Goal: Information Seeking & Learning: Learn about a topic

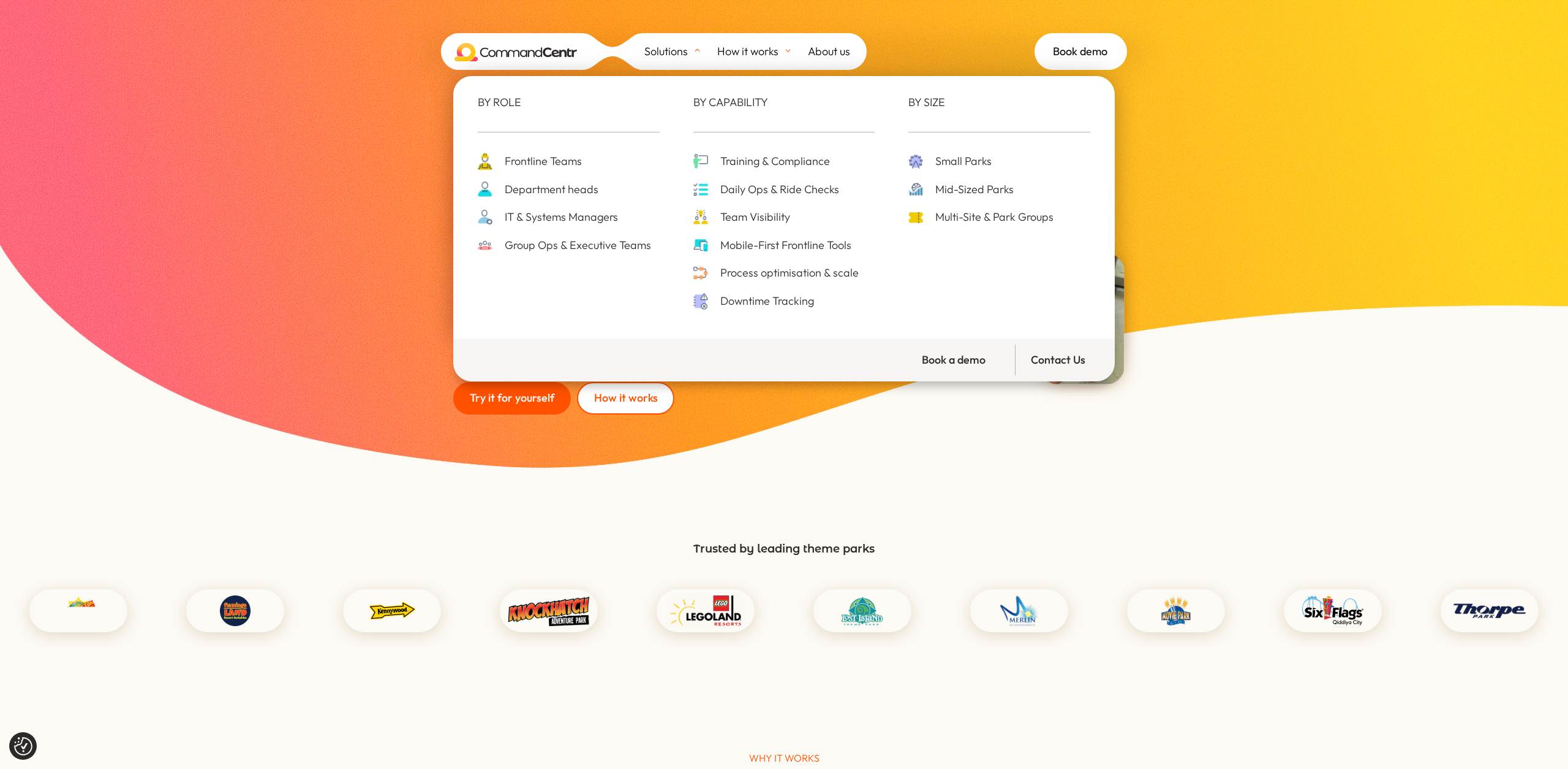
click at [555, 225] on span "IT & Systems Managers" at bounding box center [559, 216] width 117 height 19
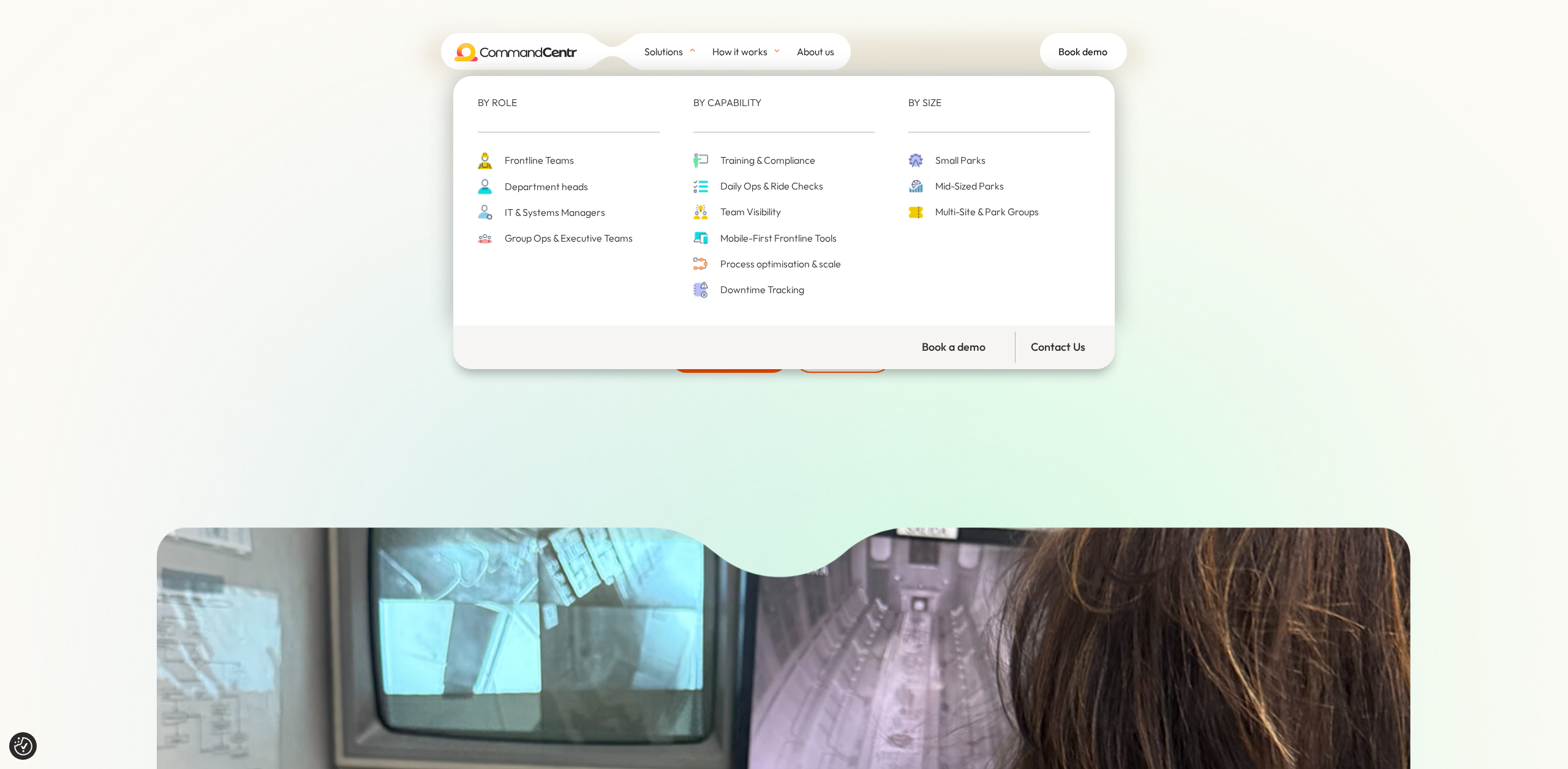
click at [543, 161] on span "Frontline Teams" at bounding box center [537, 160] width 73 height 17
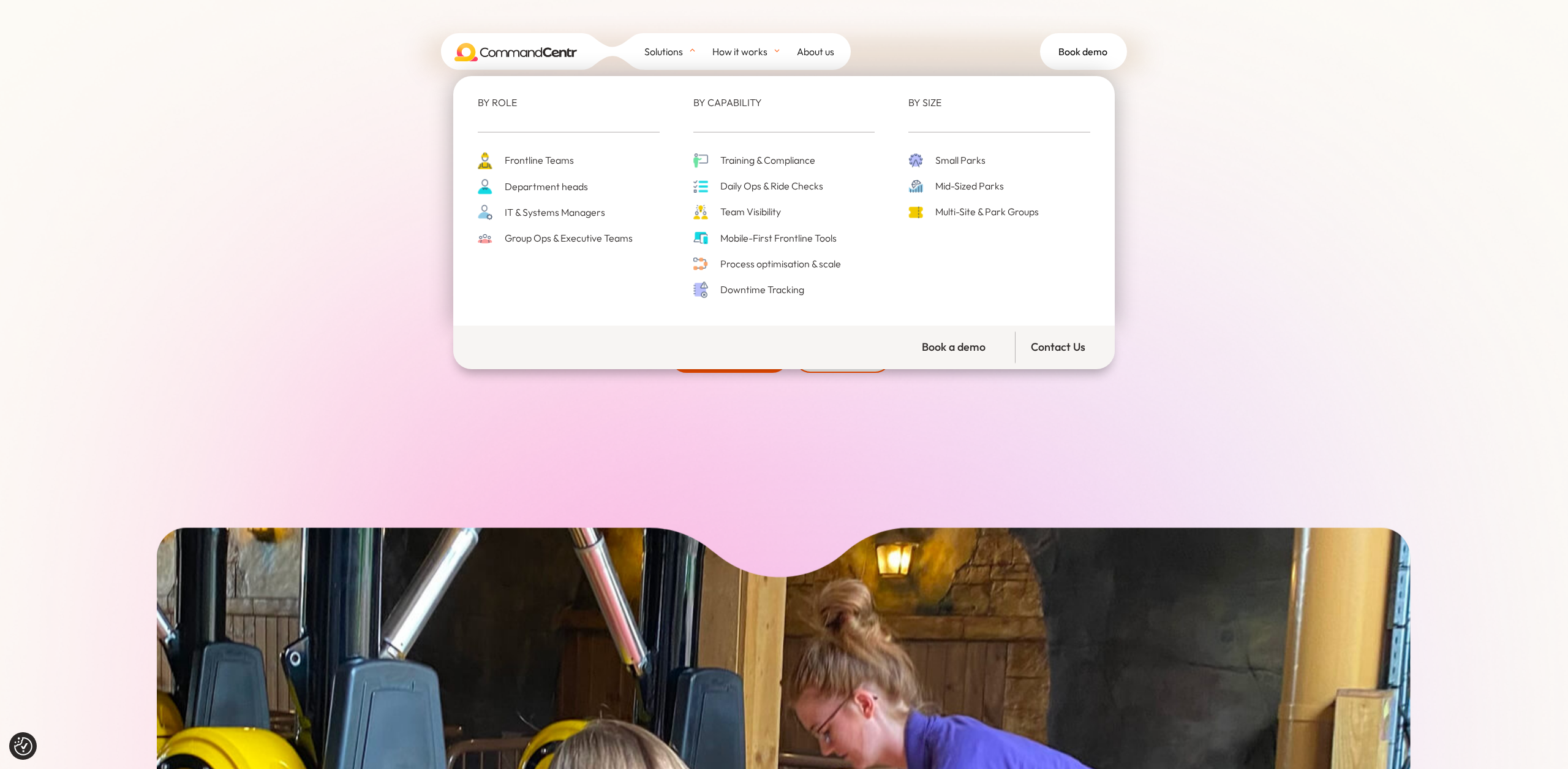
click at [557, 189] on span "Department heads" at bounding box center [544, 187] width 87 height 17
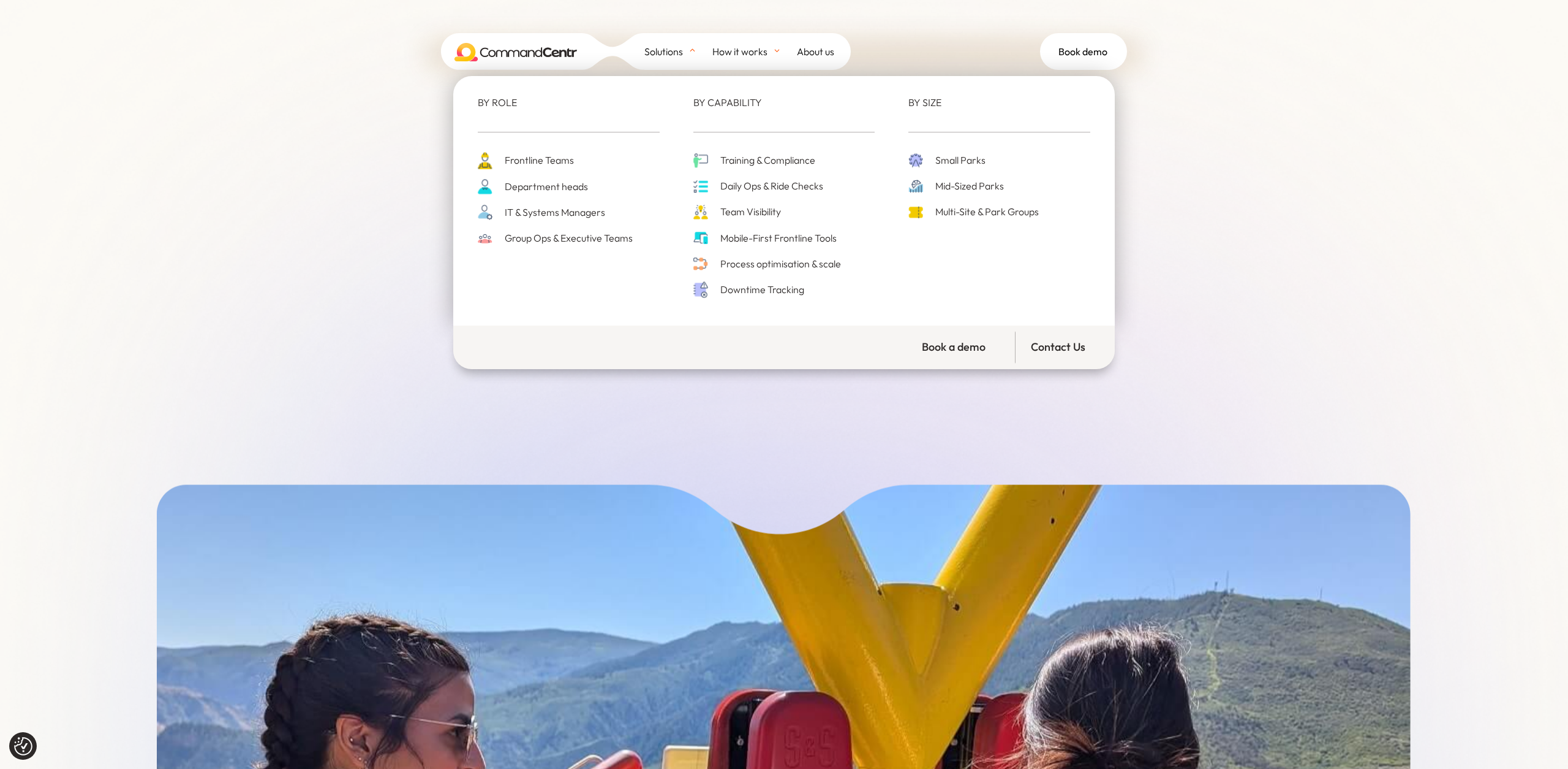
click at [567, 212] on span "IT & Systems Managers" at bounding box center [553, 212] width 104 height 17
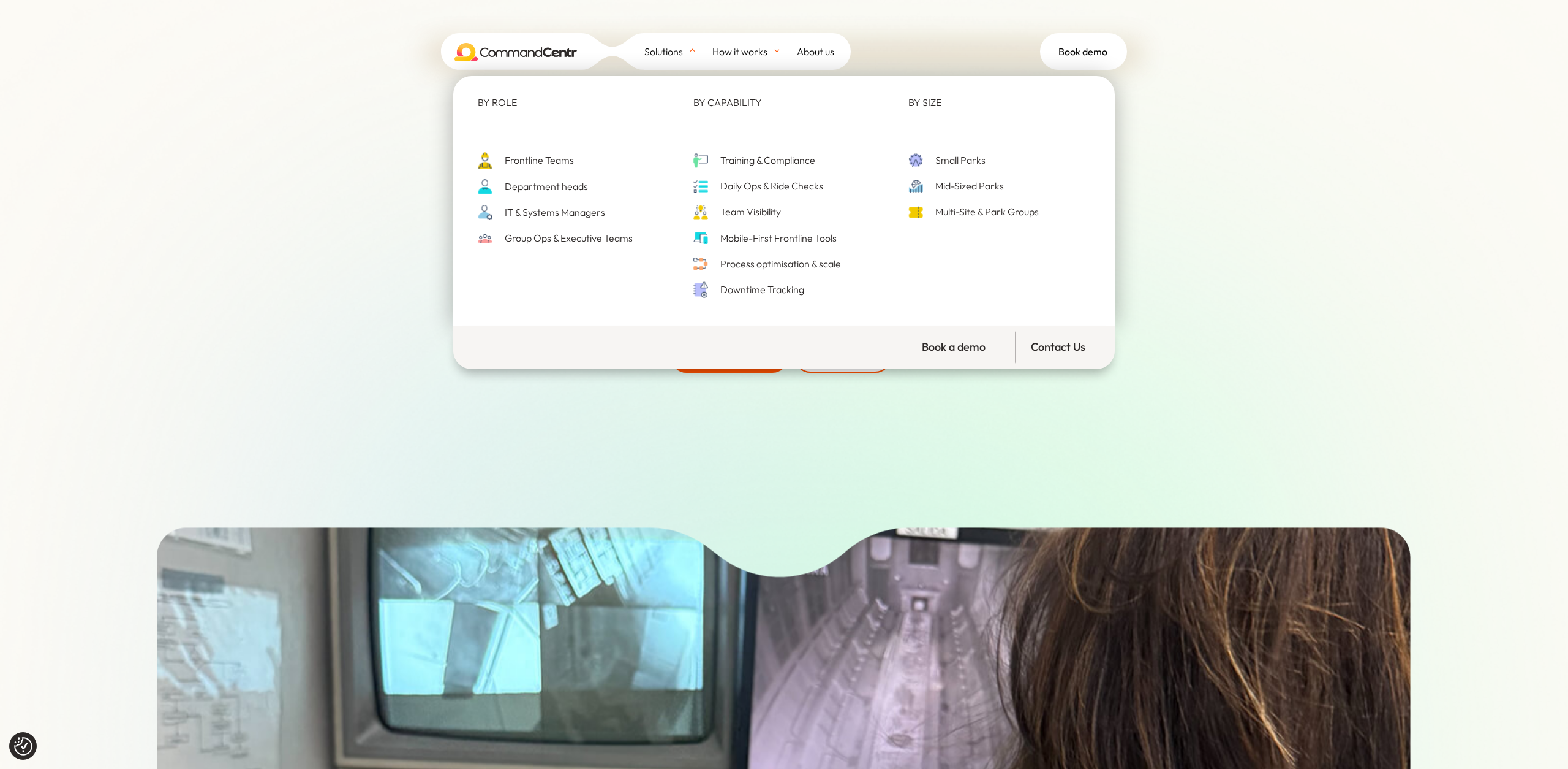
click at [644, 36] on link "Solutions" at bounding box center [678, 51] width 68 height 37
click at [569, 239] on span "Group Ops & Executive Teams" at bounding box center [566, 237] width 131 height 17
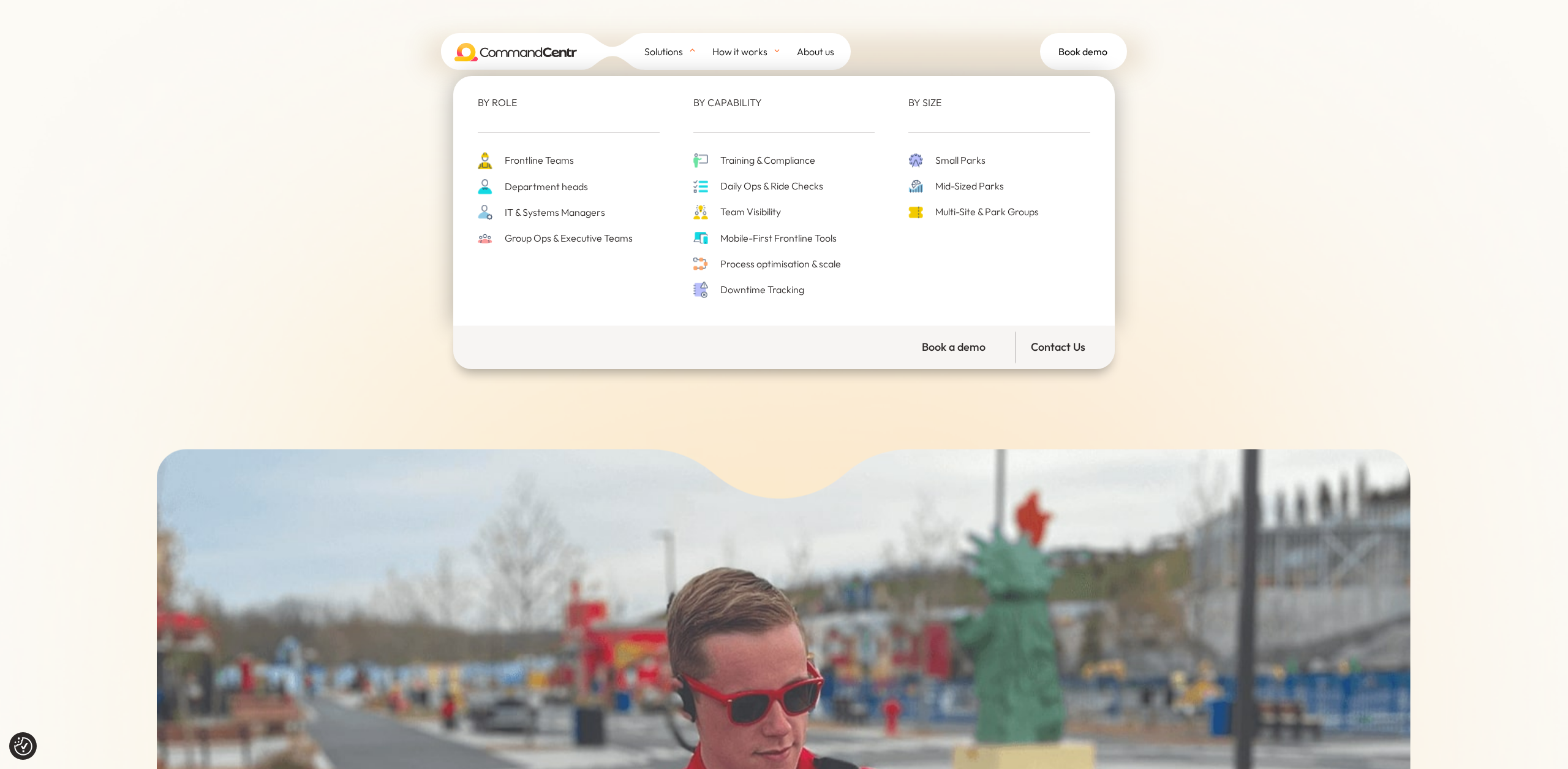
click at [769, 155] on span "Training & Compliance" at bounding box center [767, 160] width 98 height 17
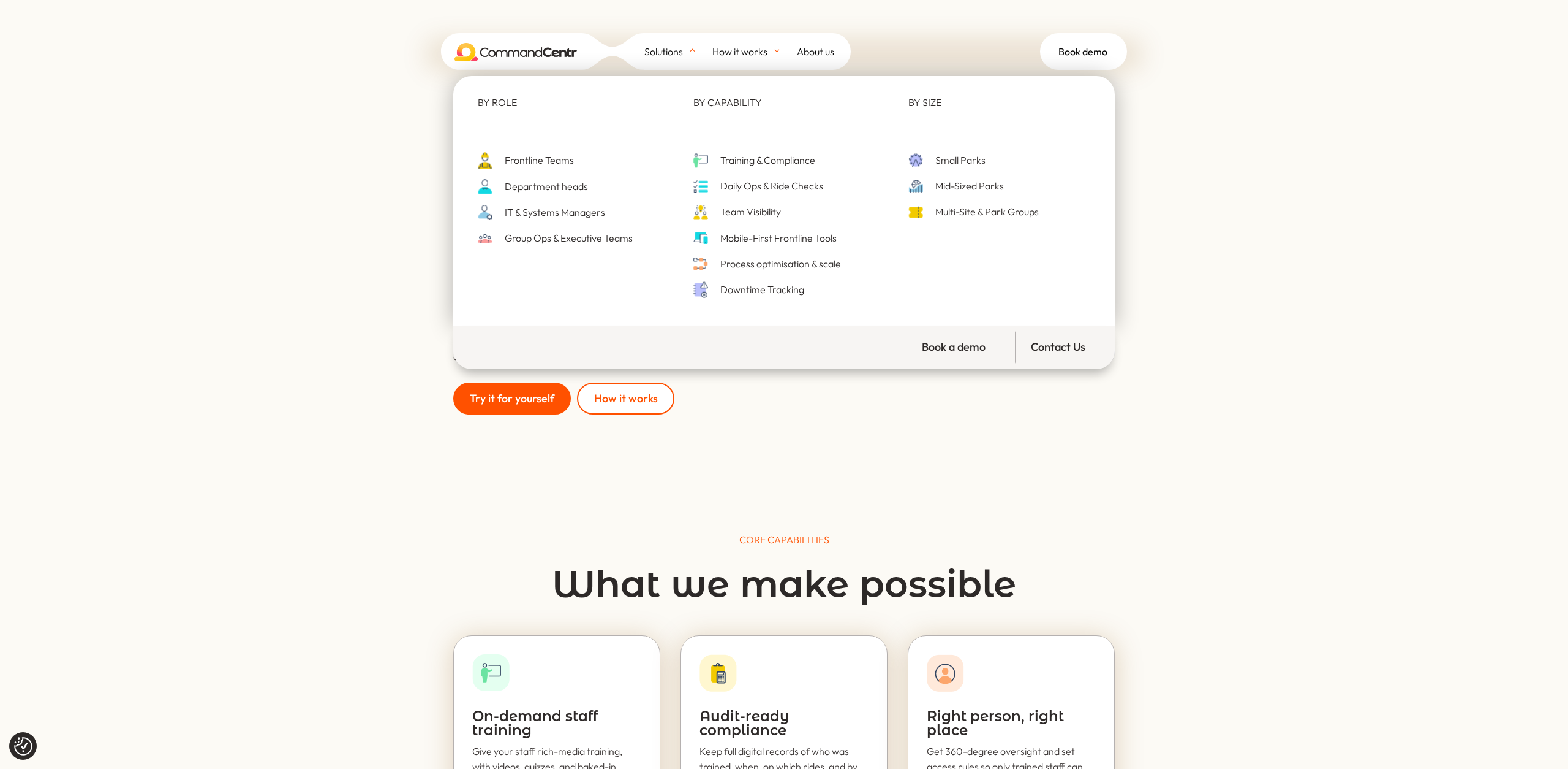
click at [741, 186] on span "Daily Ops & Ride Checks" at bounding box center [771, 186] width 106 height 17
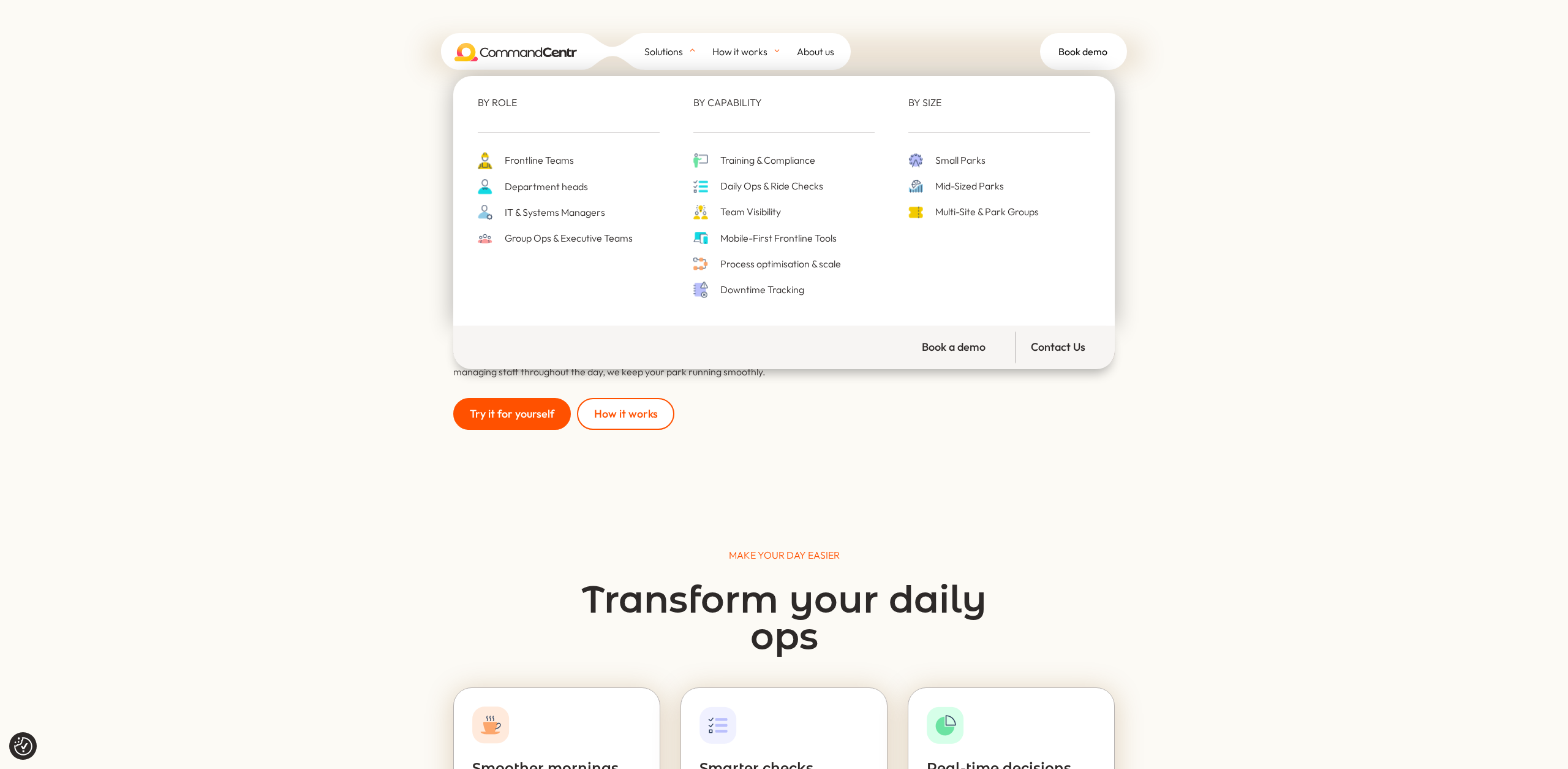
click at [736, 213] on span "Team Visibility" at bounding box center [750, 211] width 64 height 17
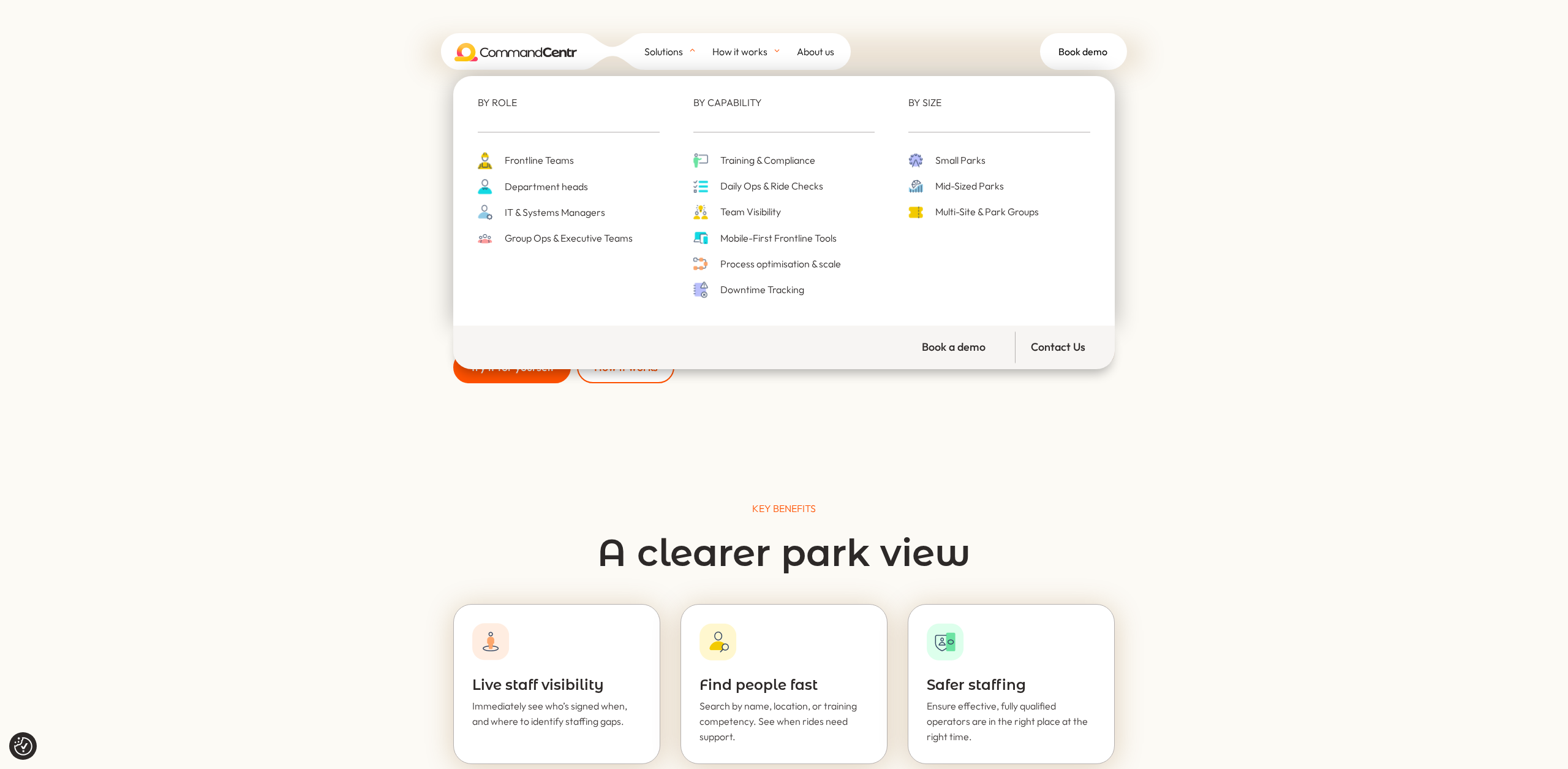
click at [743, 236] on span "Mobile-First Frontline Tools" at bounding box center [778, 237] width 120 height 17
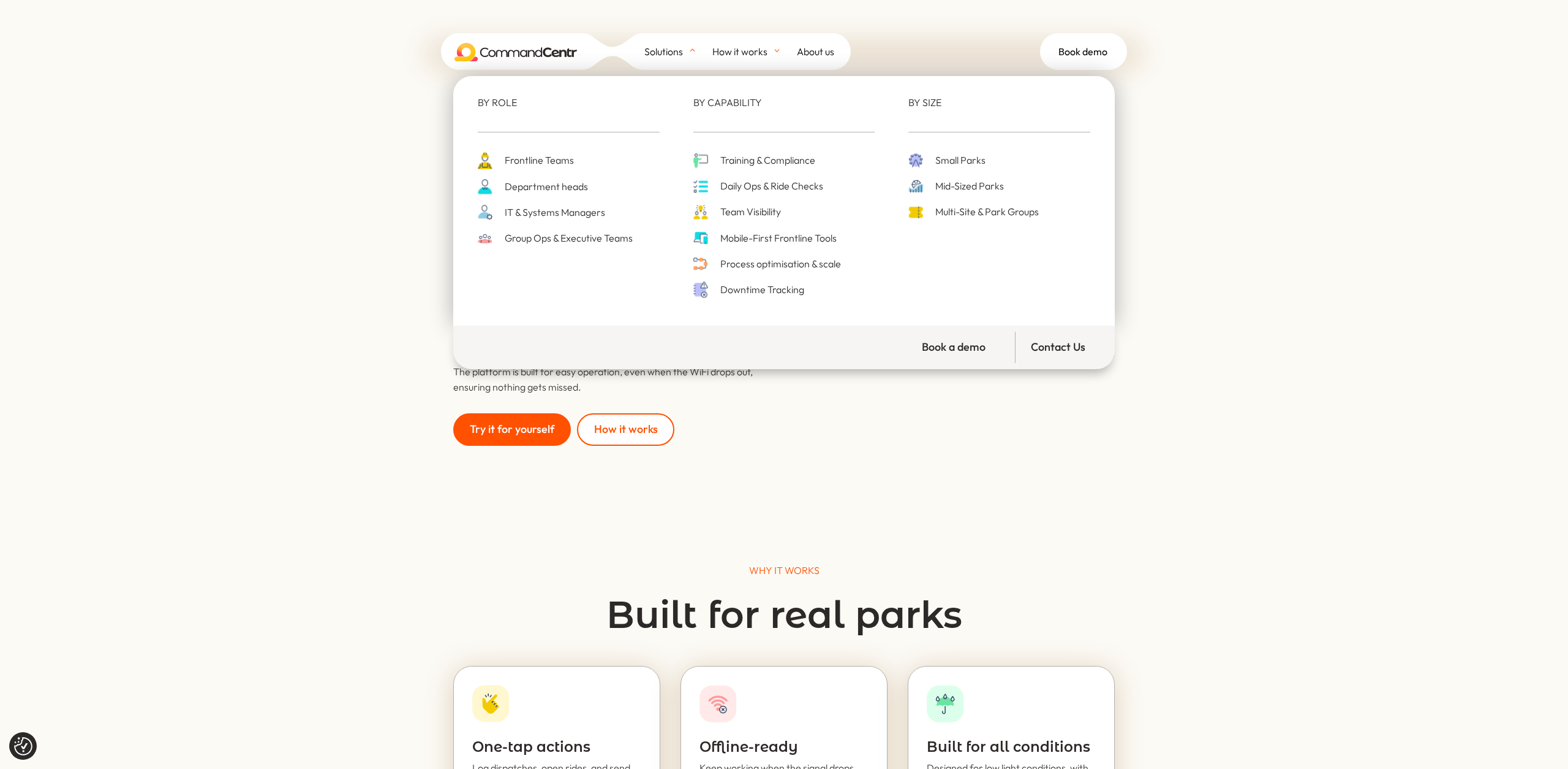
click at [746, 263] on span "Process optimisation & scale" at bounding box center [780, 263] width 124 height 17
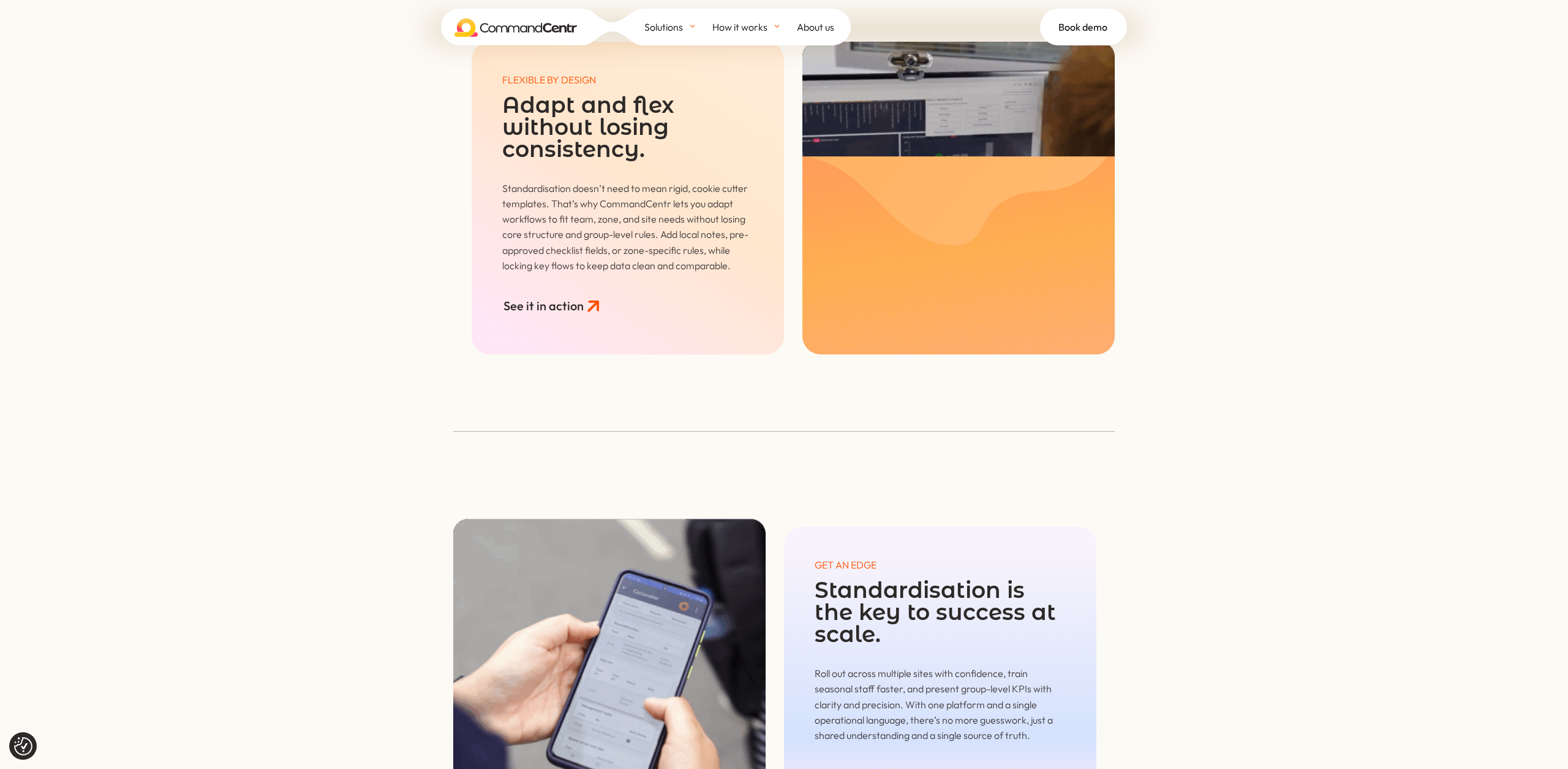
scroll to position [1911, 0]
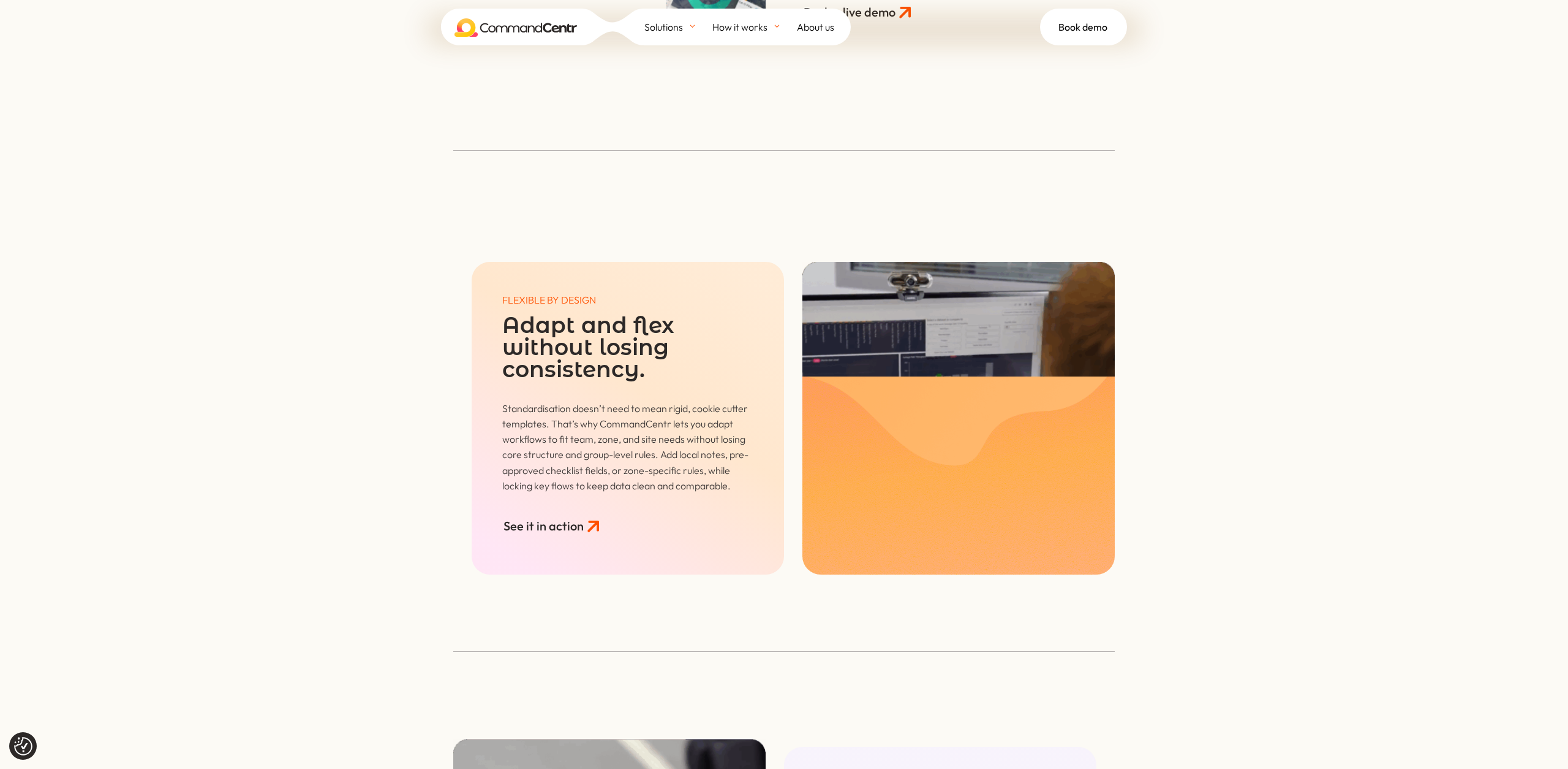
click at [1000, 354] on img at bounding box center [958, 417] width 312 height 312
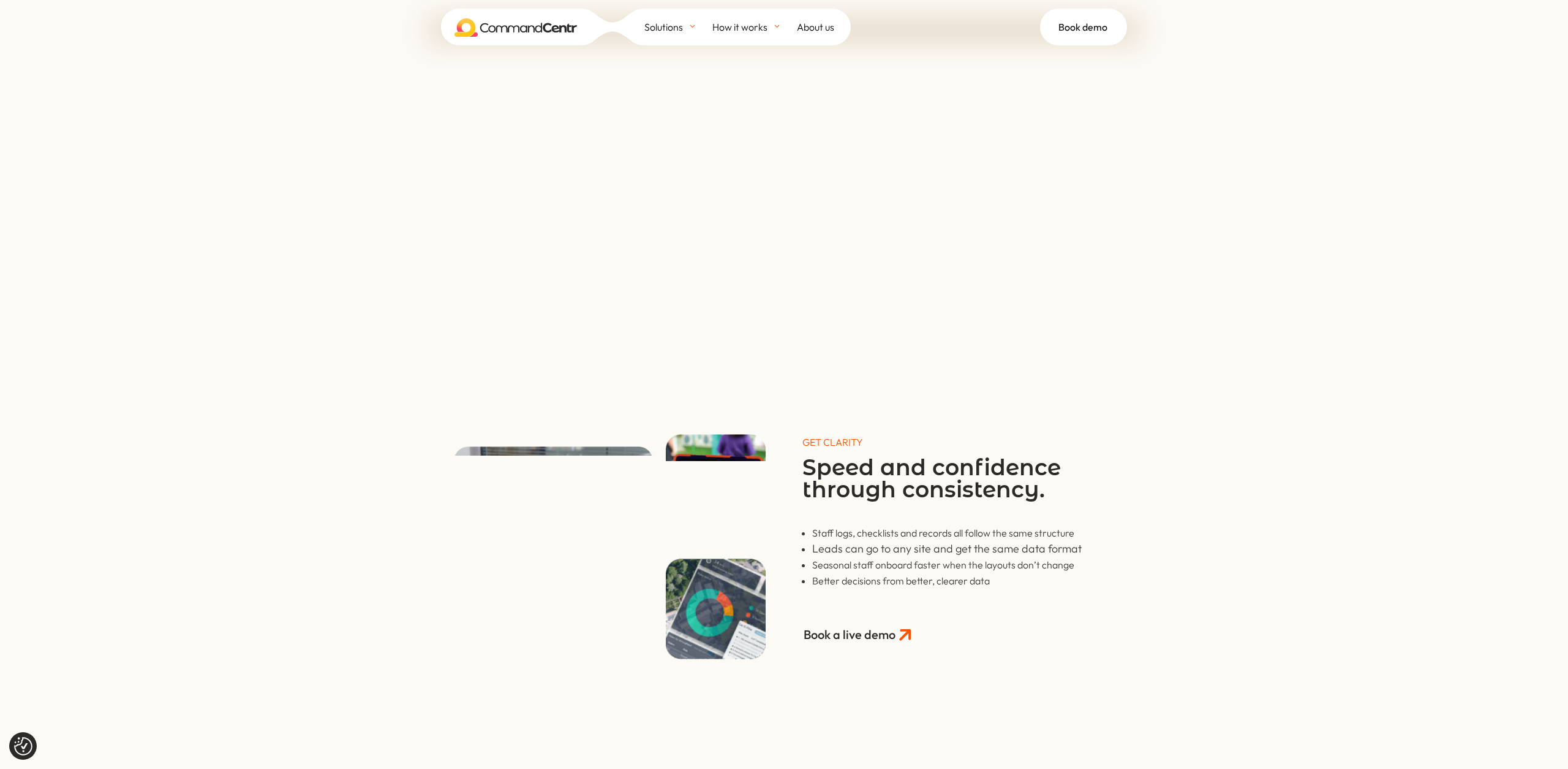
scroll to position [0, 0]
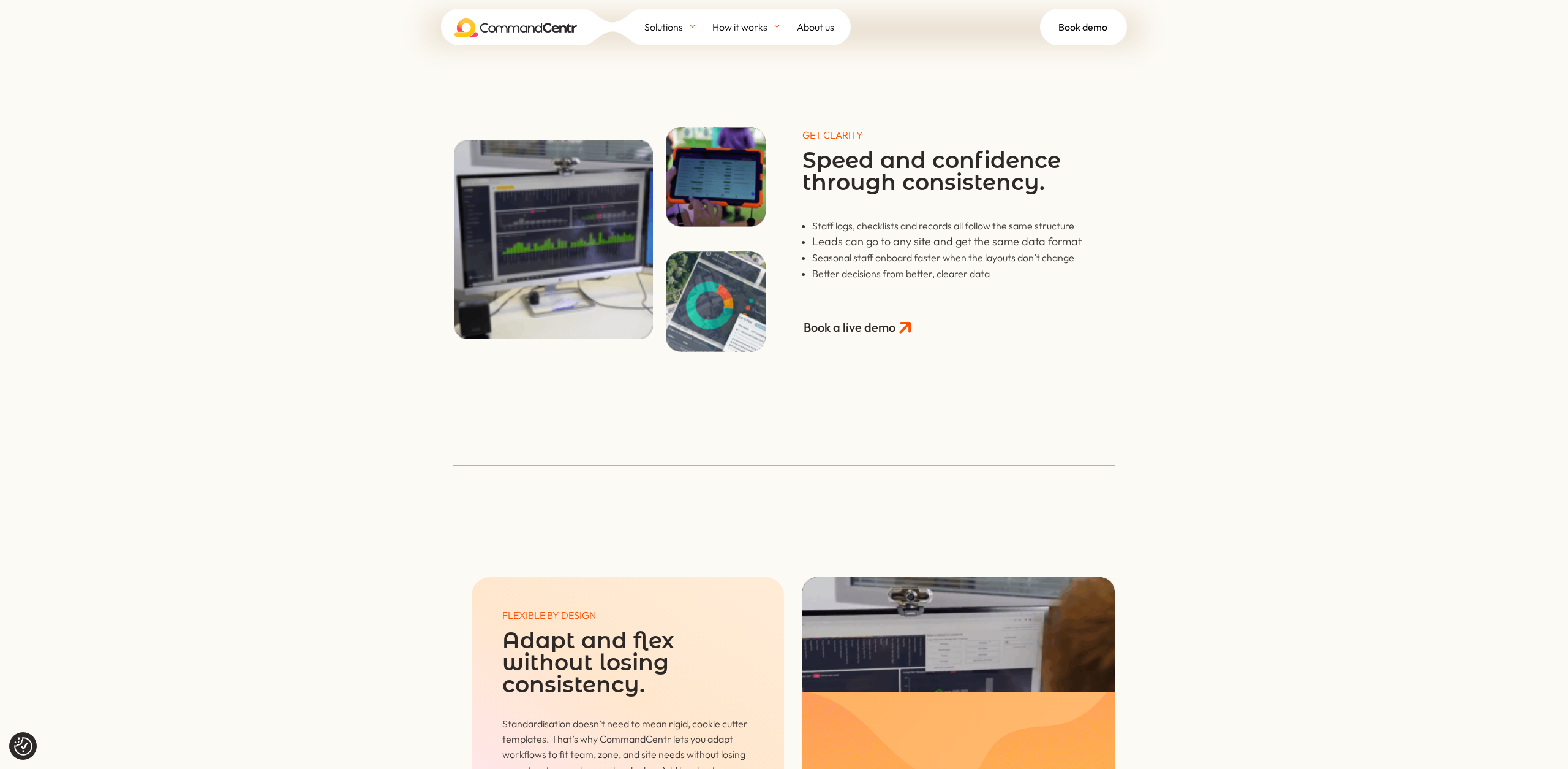
scroll to position [1351, 0]
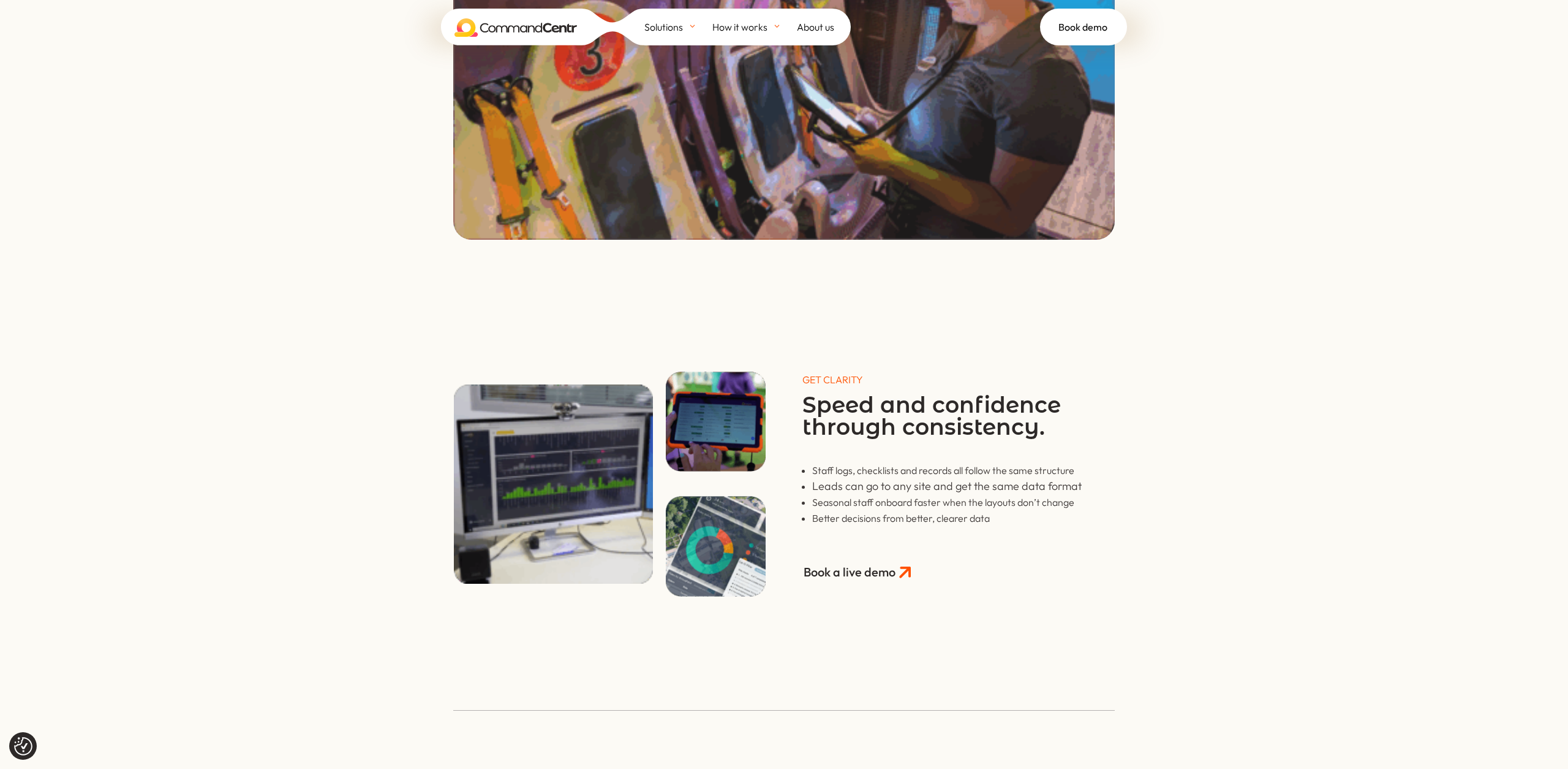
drag, startPoint x: 622, startPoint y: 388, endPoint x: 314, endPoint y: 4, distance: 492.3
click at [1246, 576] on div "GET CLARITY Speed and confidence through consistency. Staff logs, checklists an…" at bounding box center [784, 425] width 1568 height 366
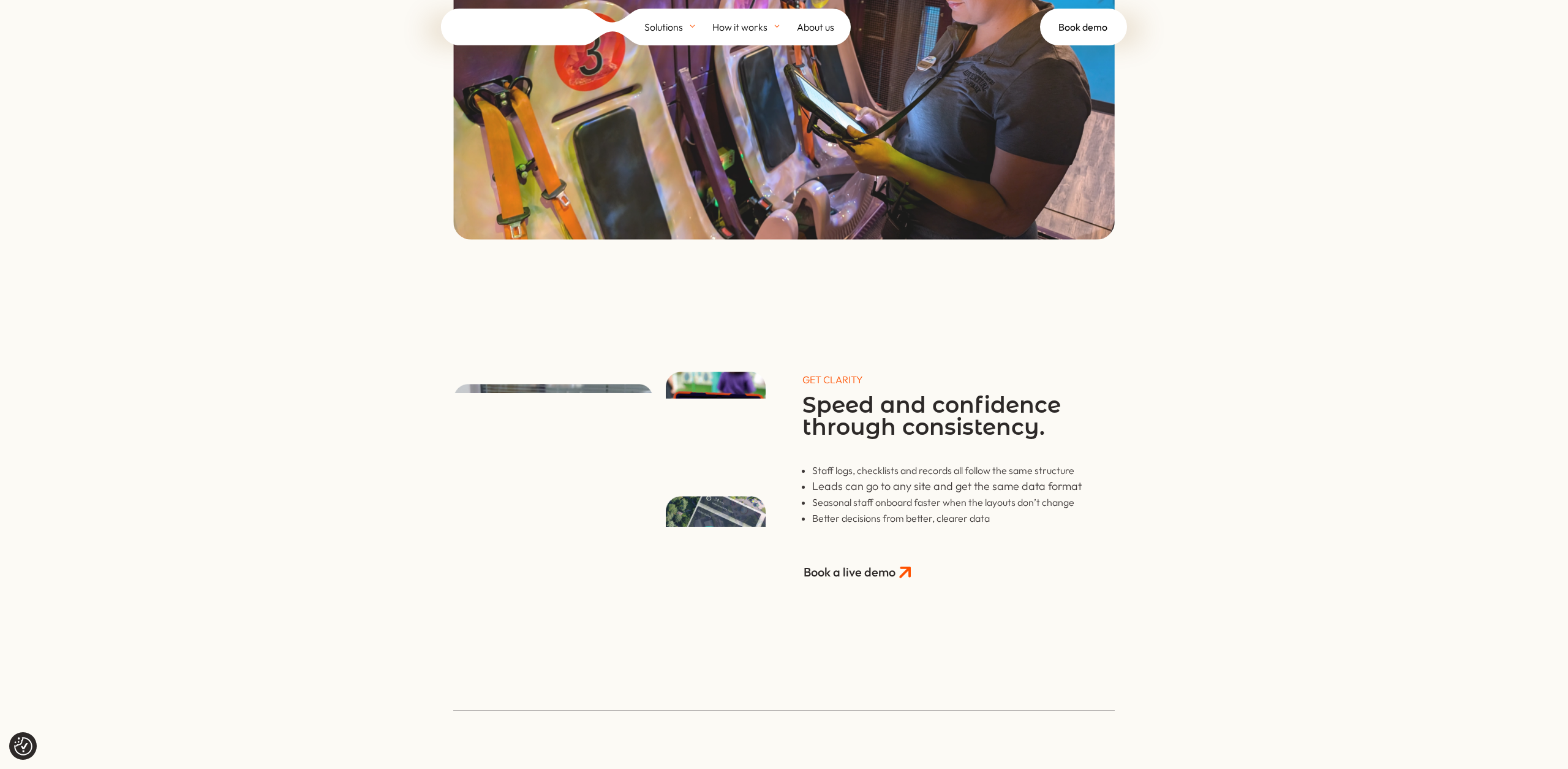
scroll to position [1491, 0]
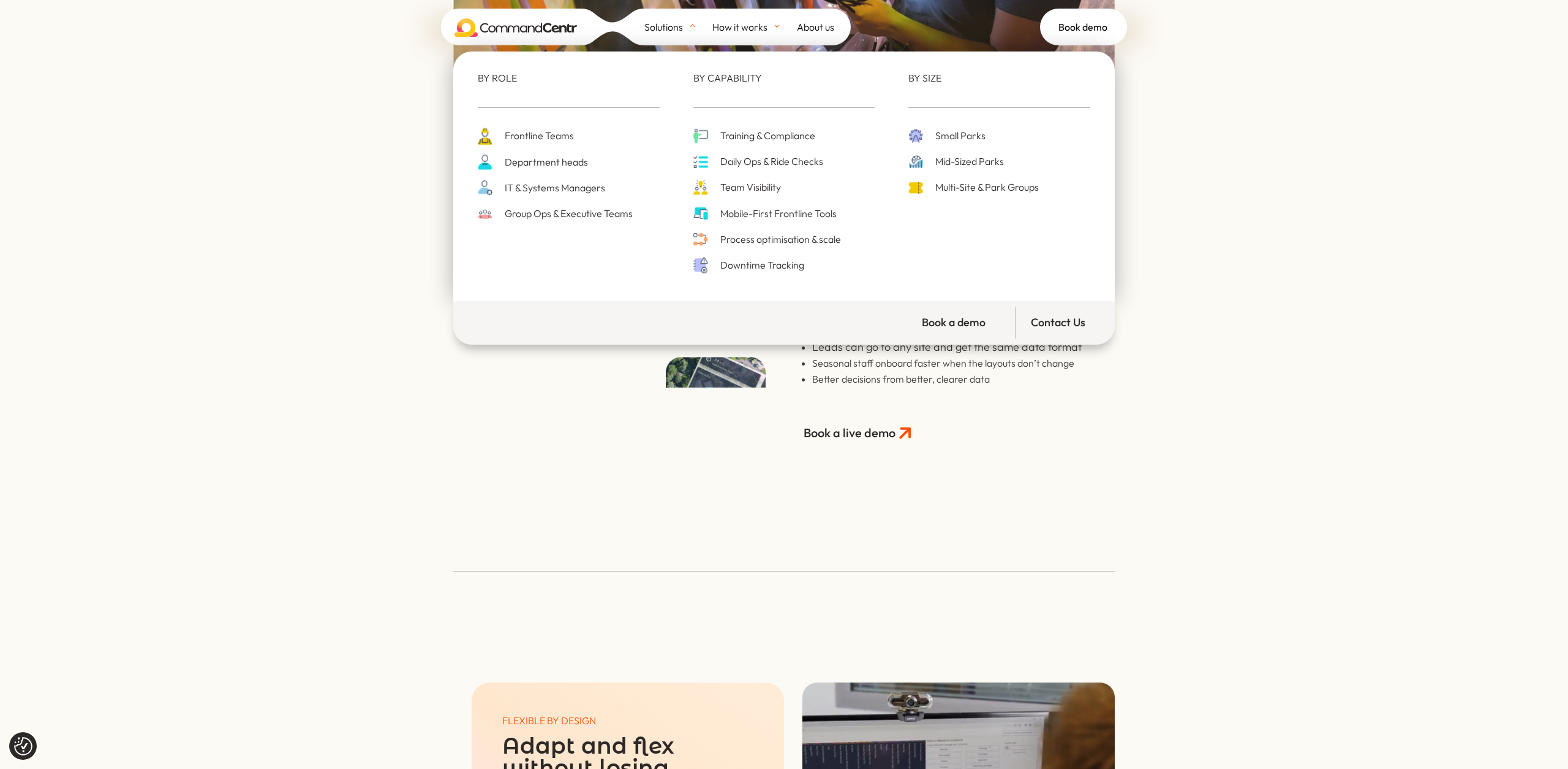
click at [742, 218] on span "Mobile-First Frontline Tools" at bounding box center [778, 213] width 120 height 17
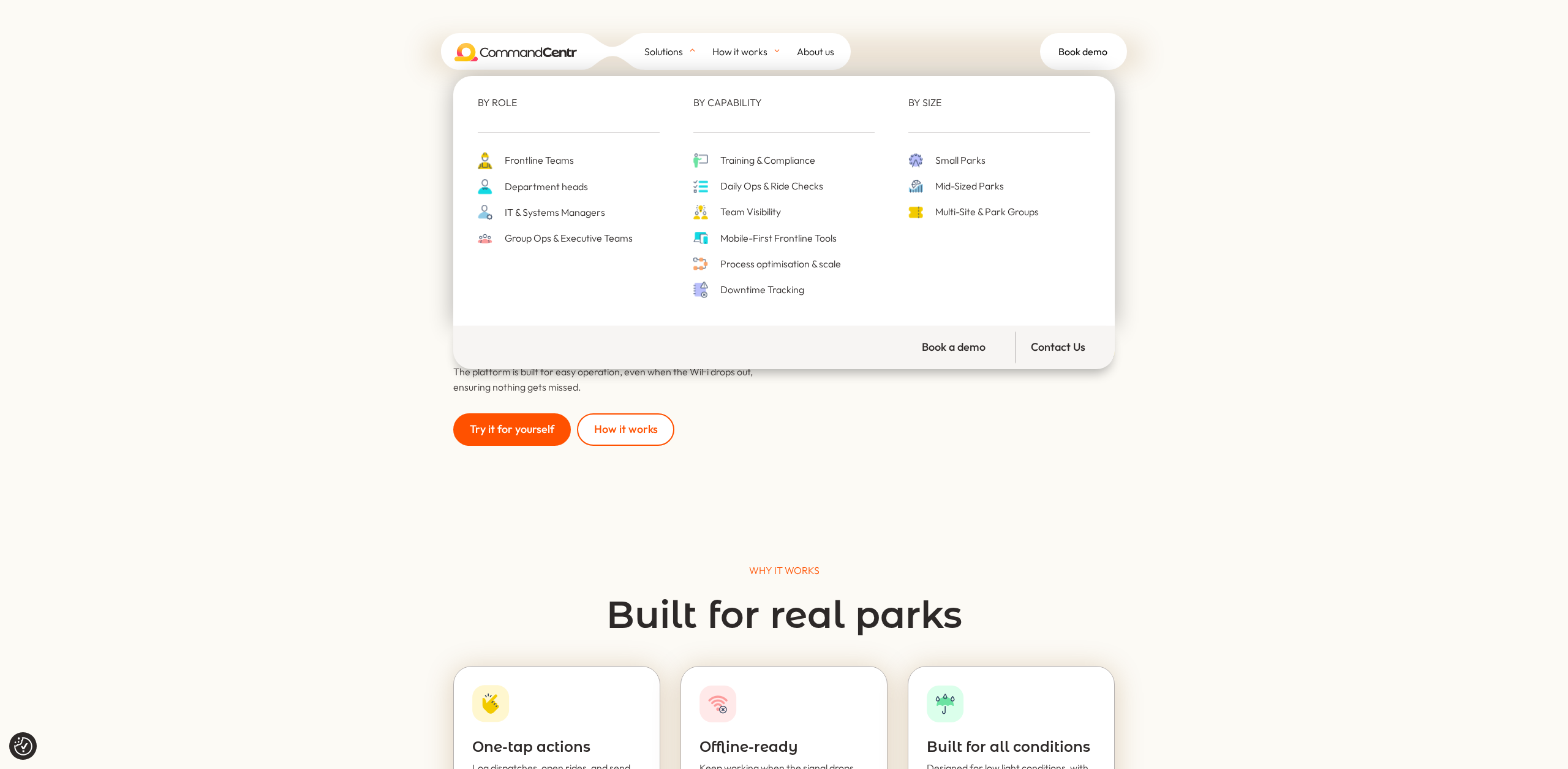
click at [742, 267] on span "Process optimisation & scale" at bounding box center [780, 263] width 124 height 17
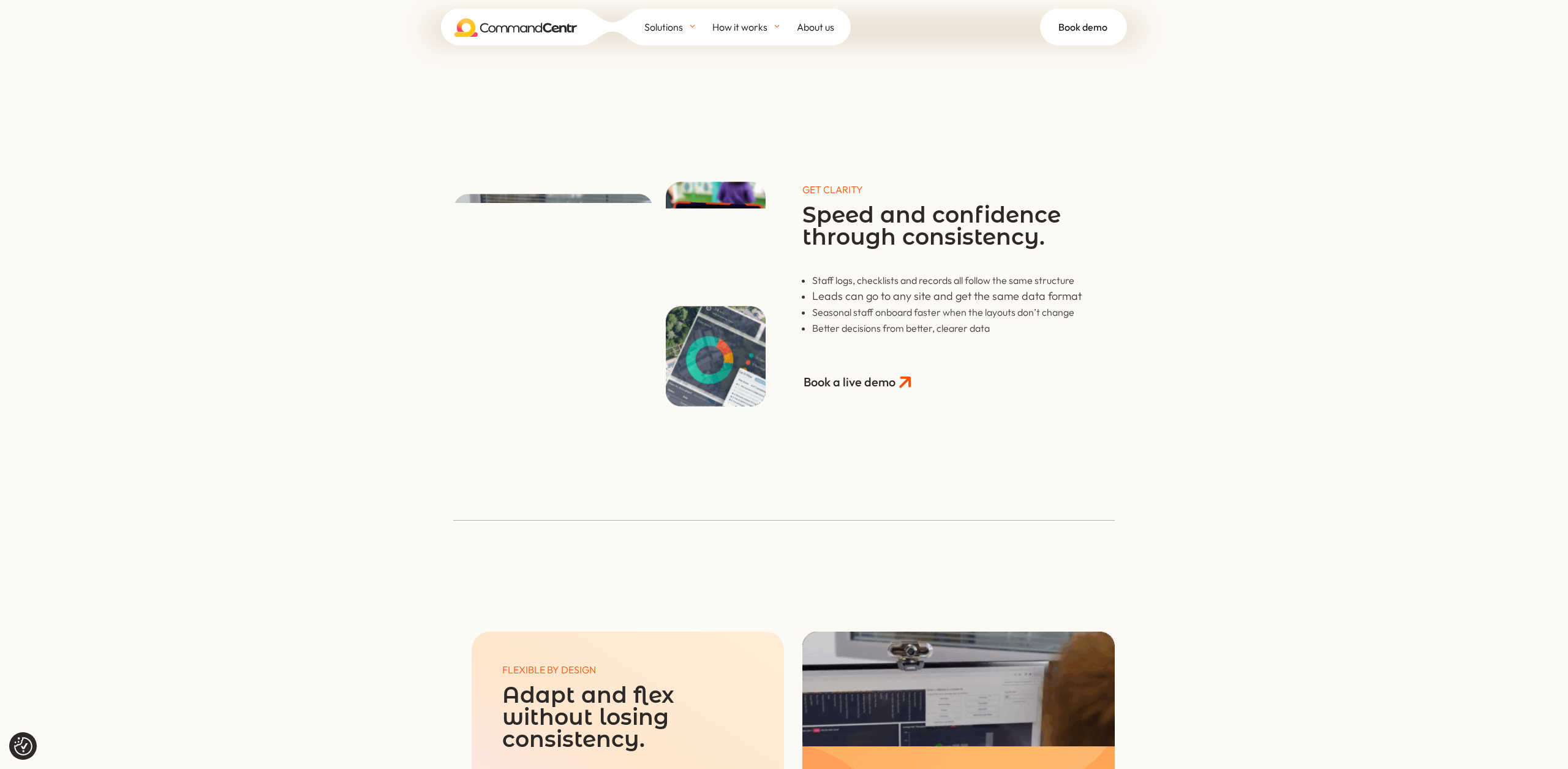
scroll to position [1544, 0]
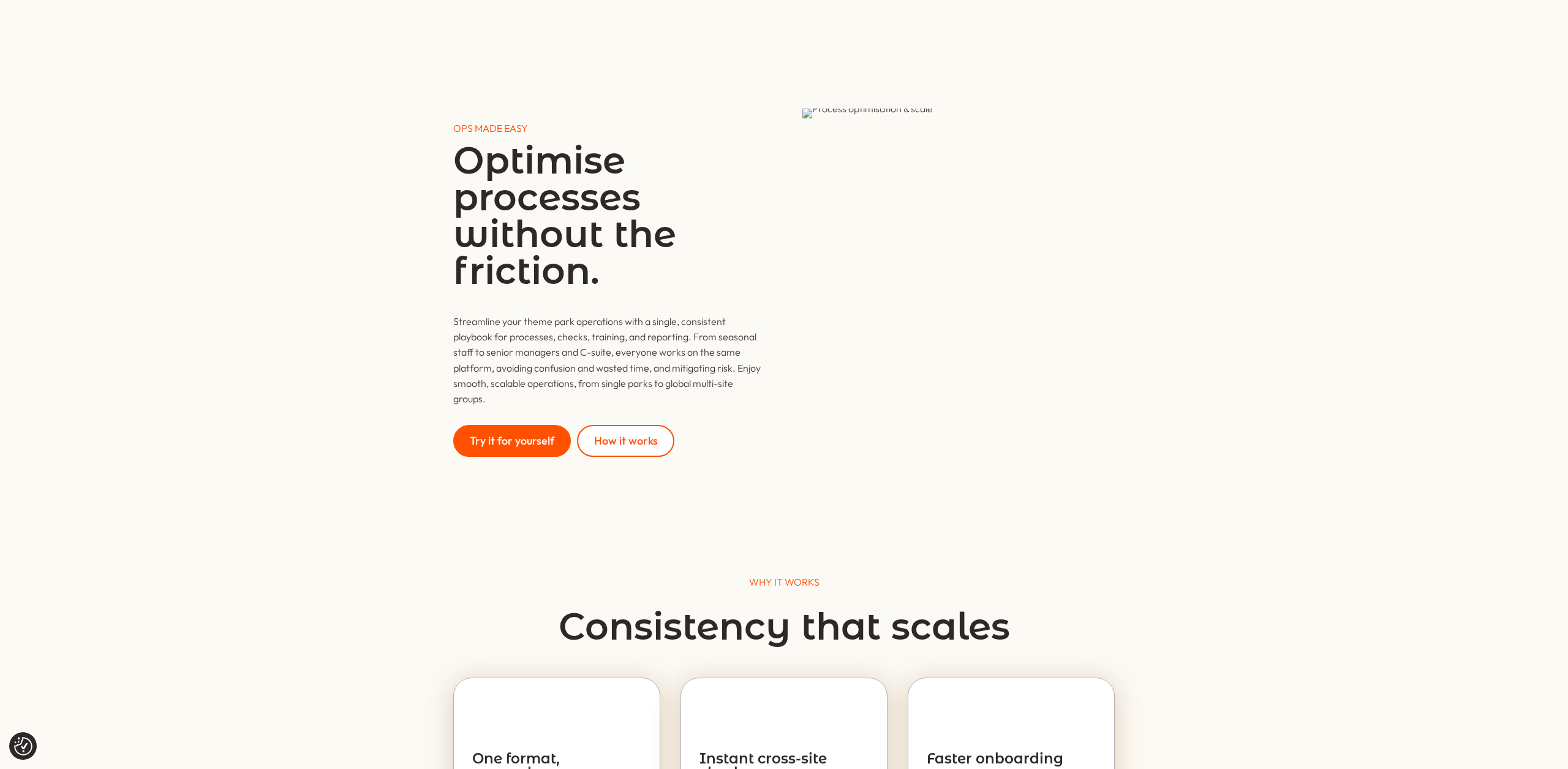
scroll to position [1544, 0]
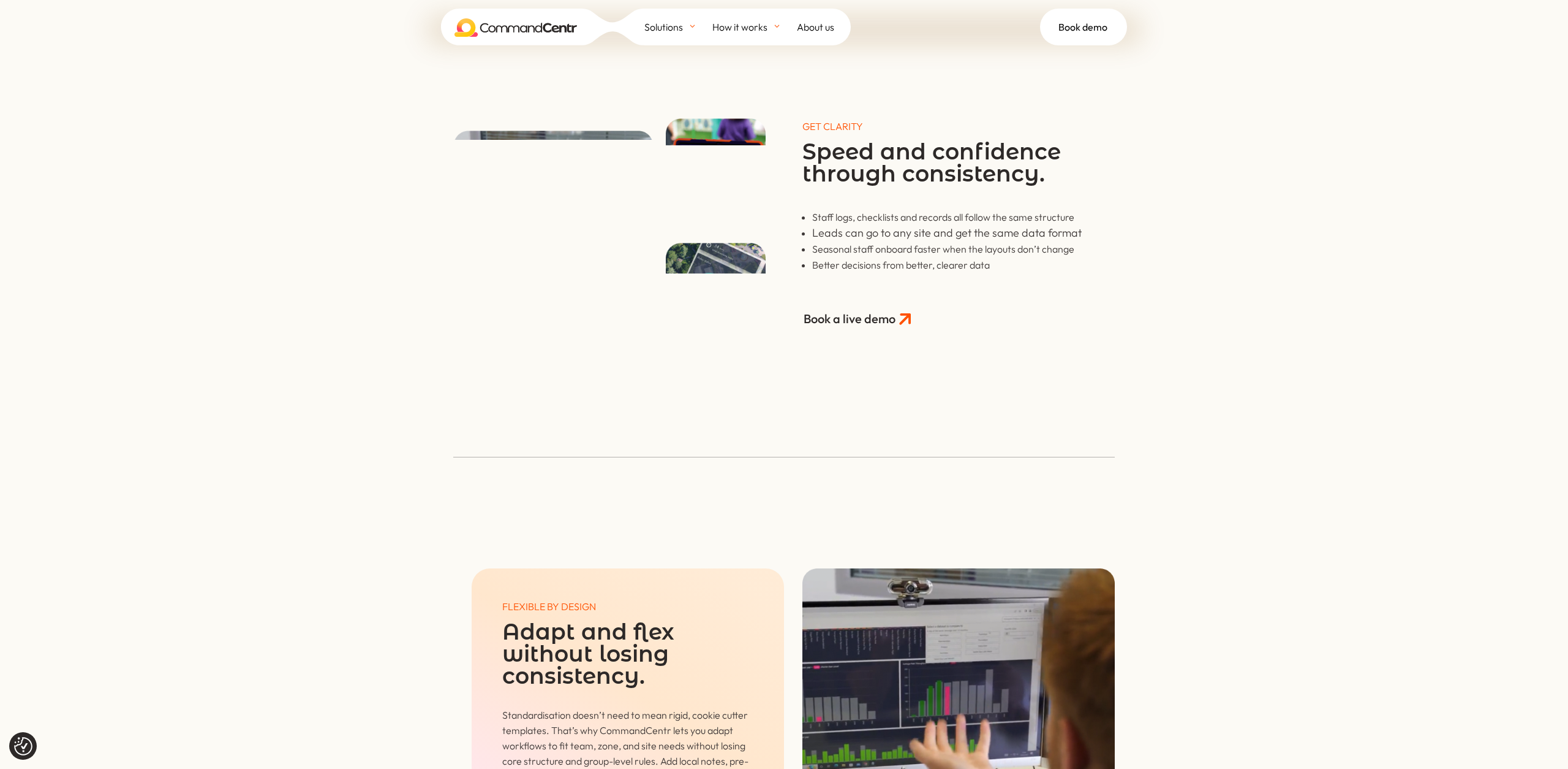
scroll to position [1838, 0]
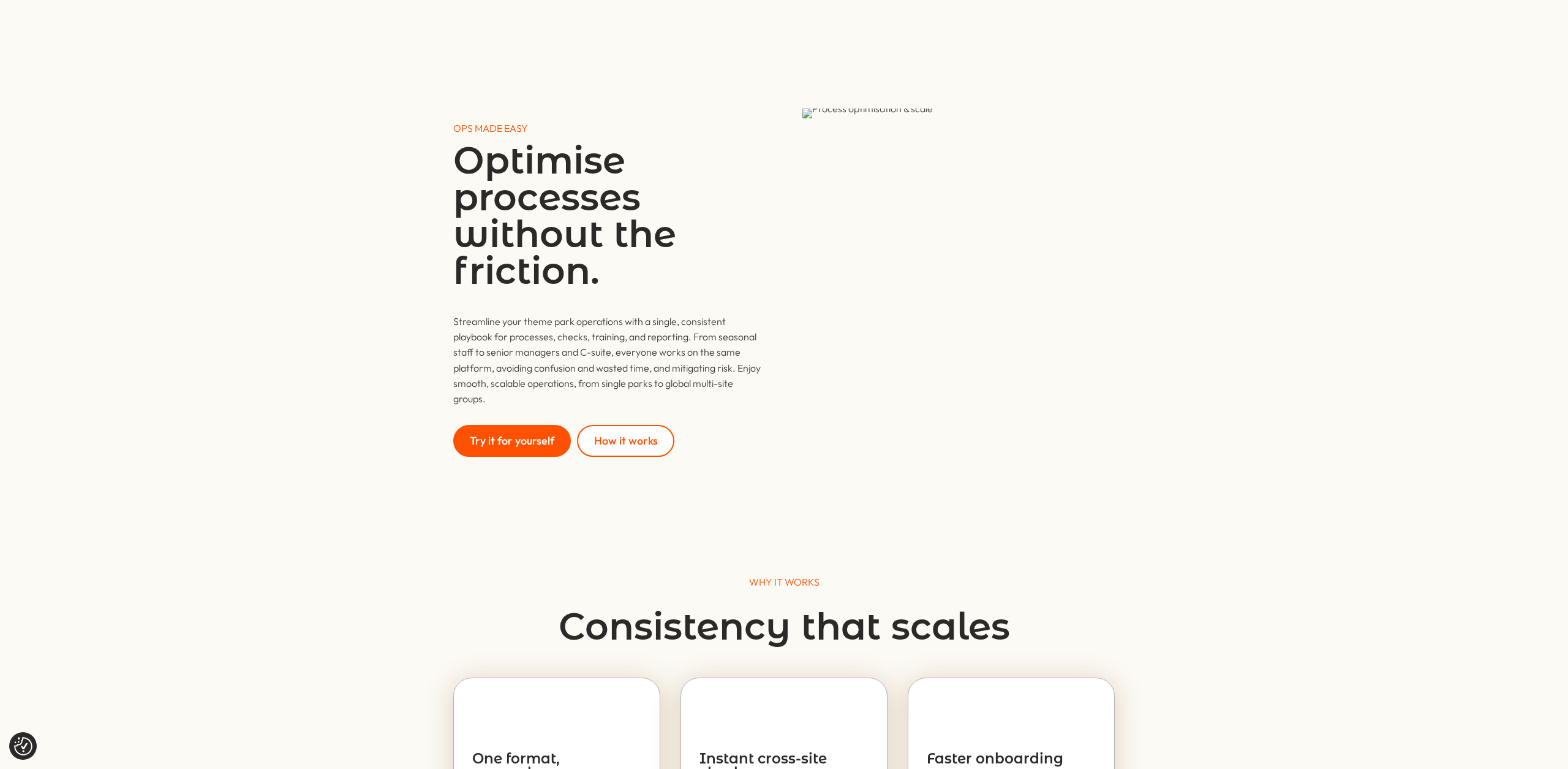
scroll to position [2201, 0]
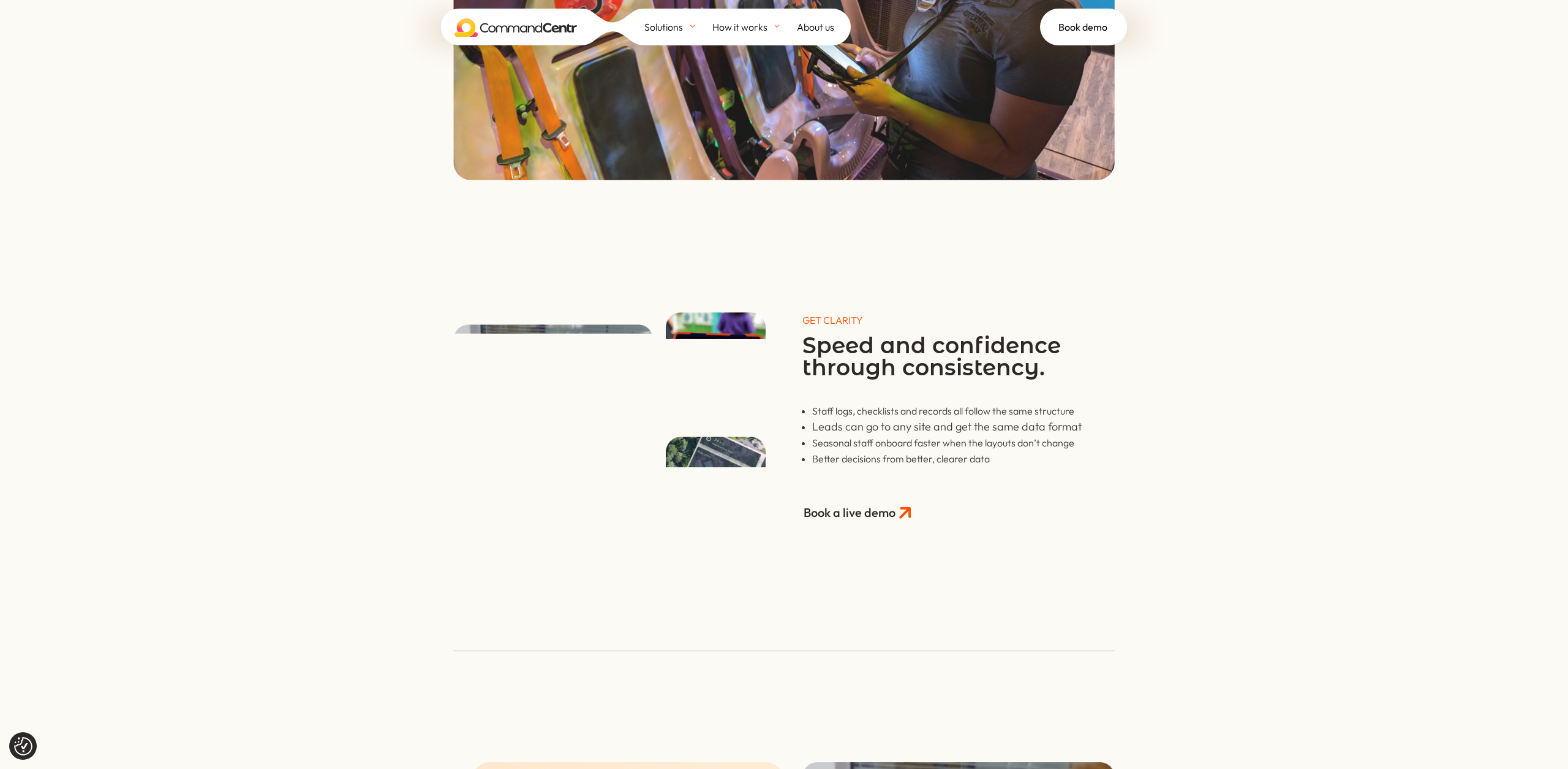
click at [1090, 281] on div "GET CLARITY Speed and confidence through consistency. Staff logs, checklists an…" at bounding box center [784, 366] width 1568 height 366
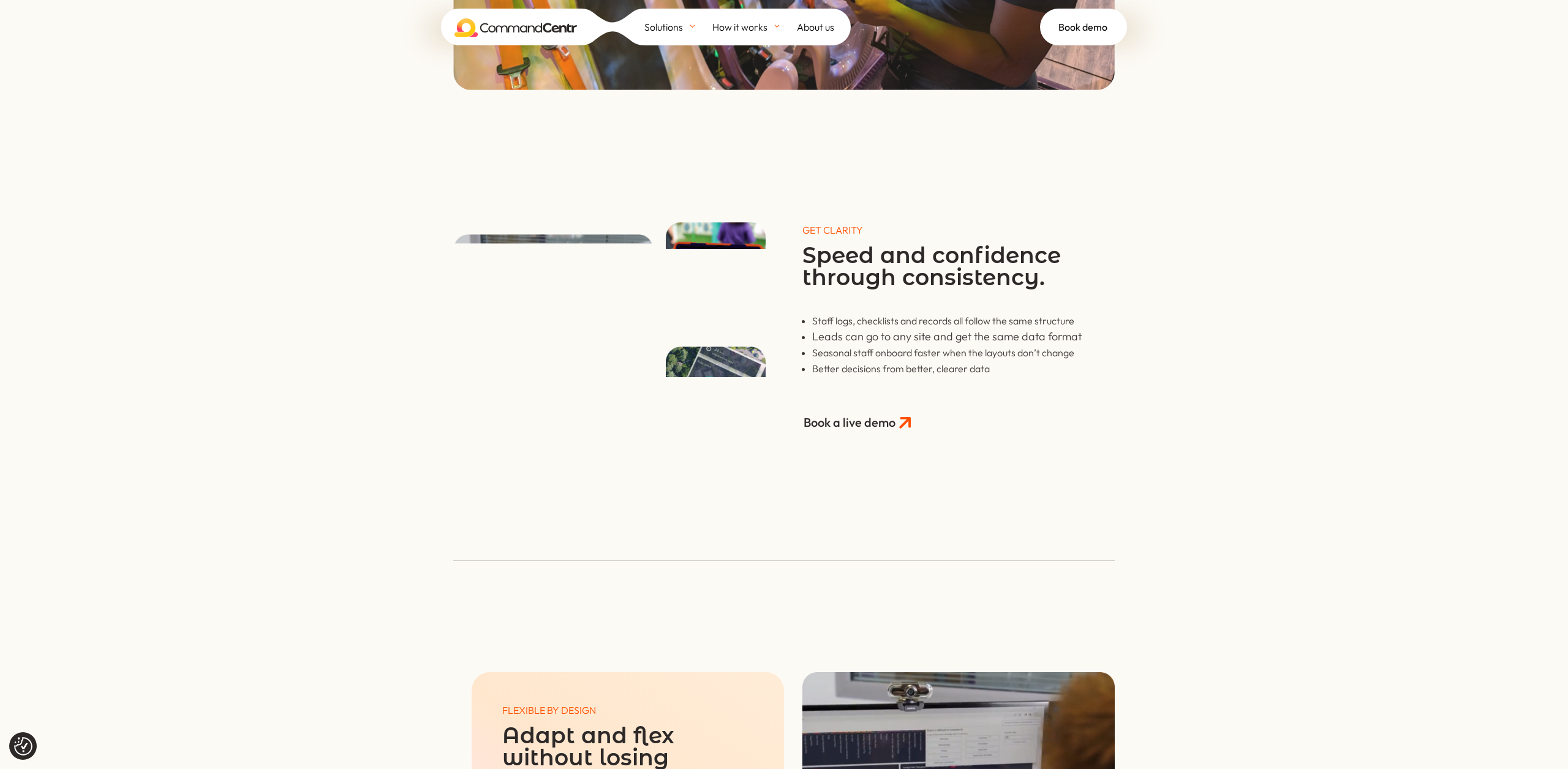
scroll to position [1423, 0]
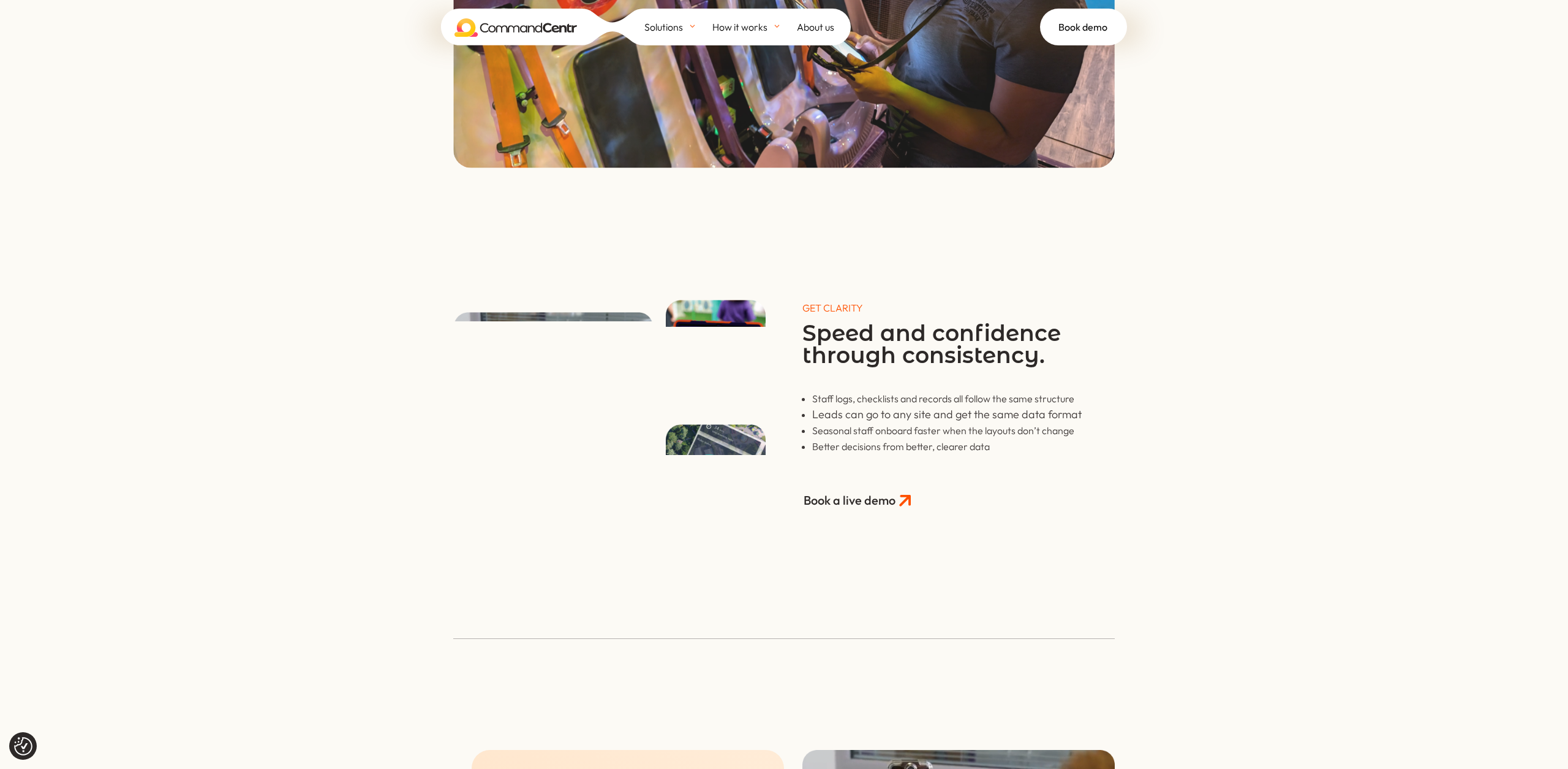
click at [1228, 189] on div "GET CLARITY Speed and confidence through consistency. Staff logs, checklists an…" at bounding box center [784, 353] width 1568 height 366
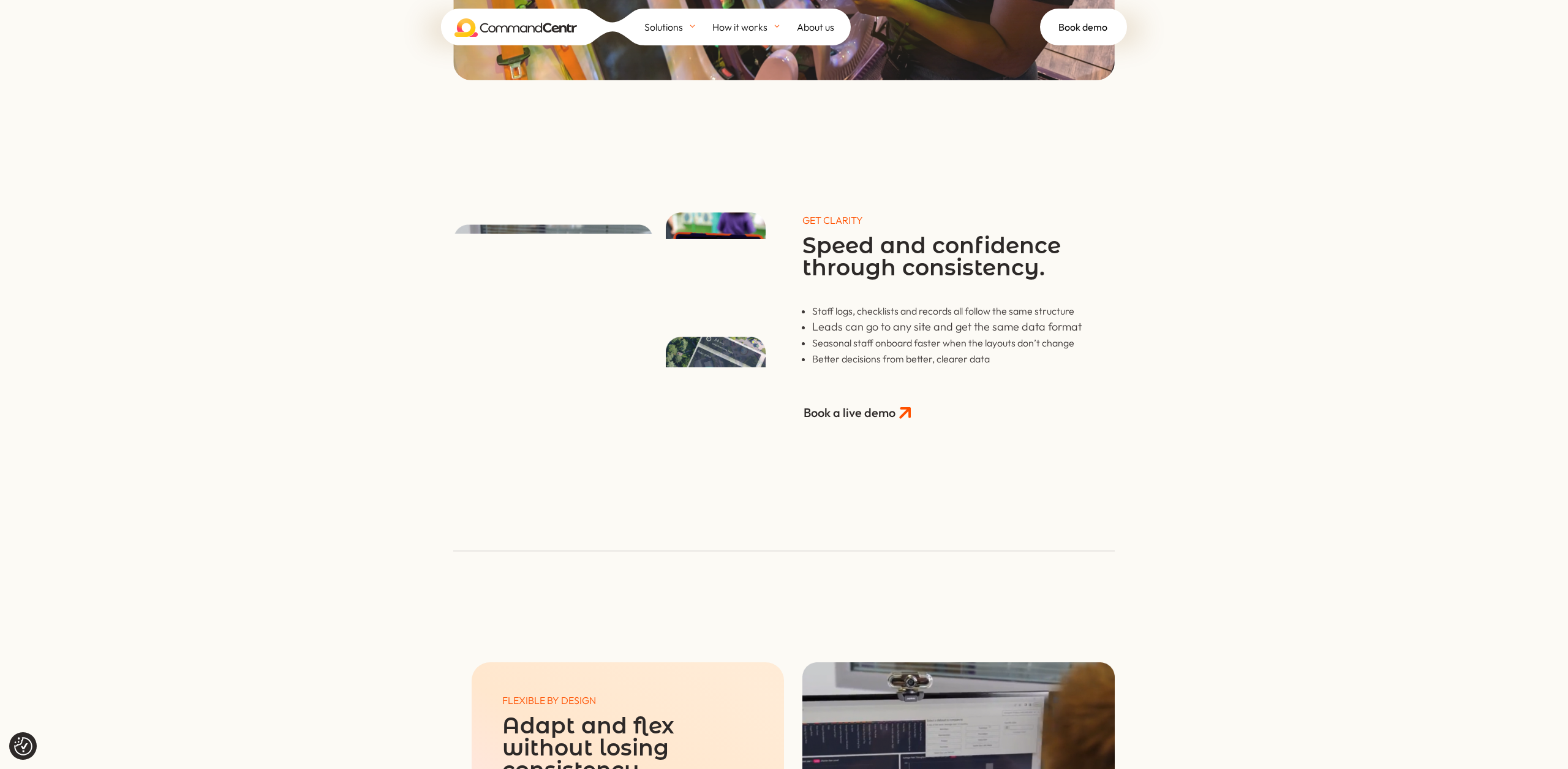
scroll to position [1512, 0]
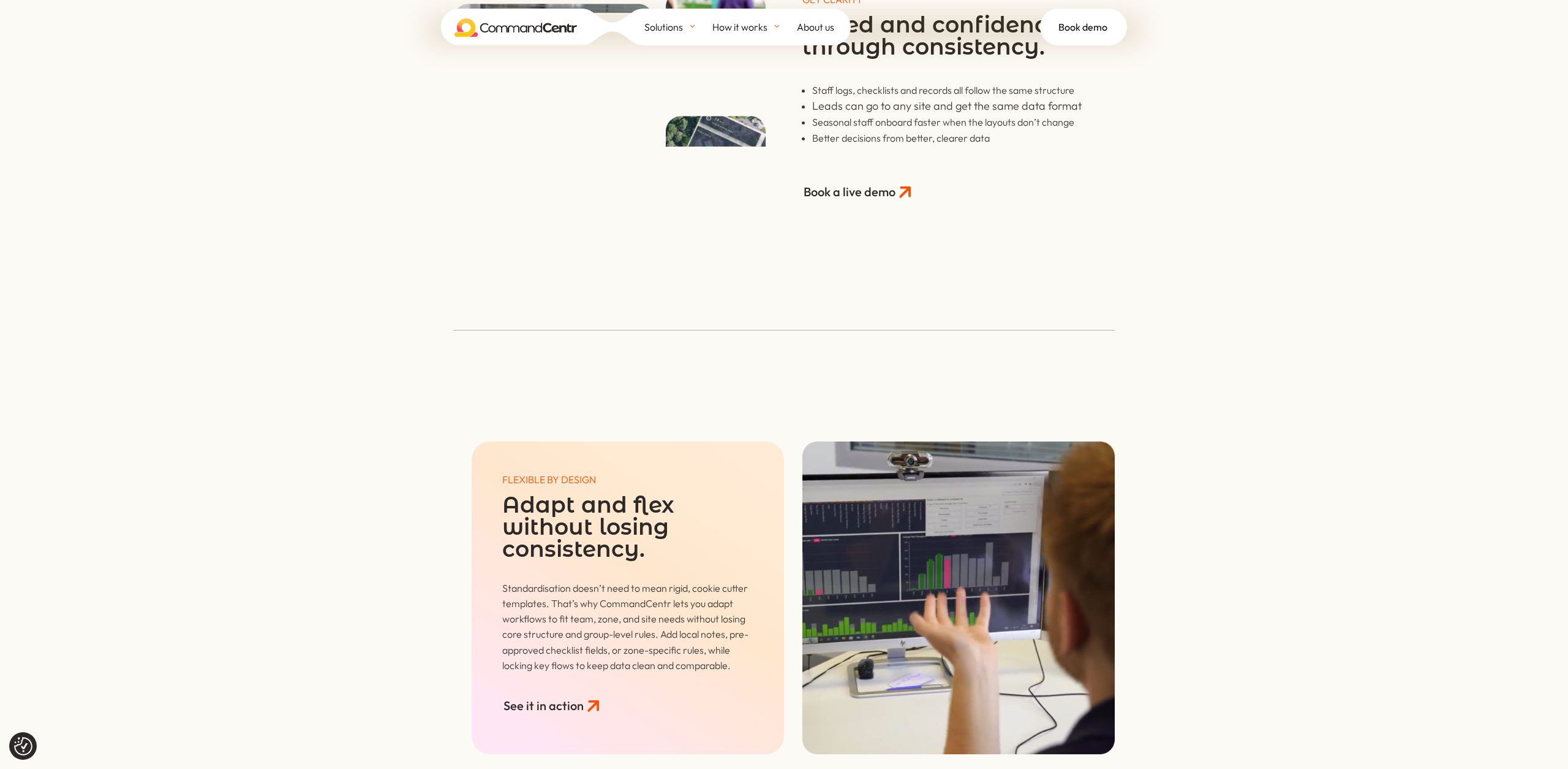
scroll to position [1547, 0]
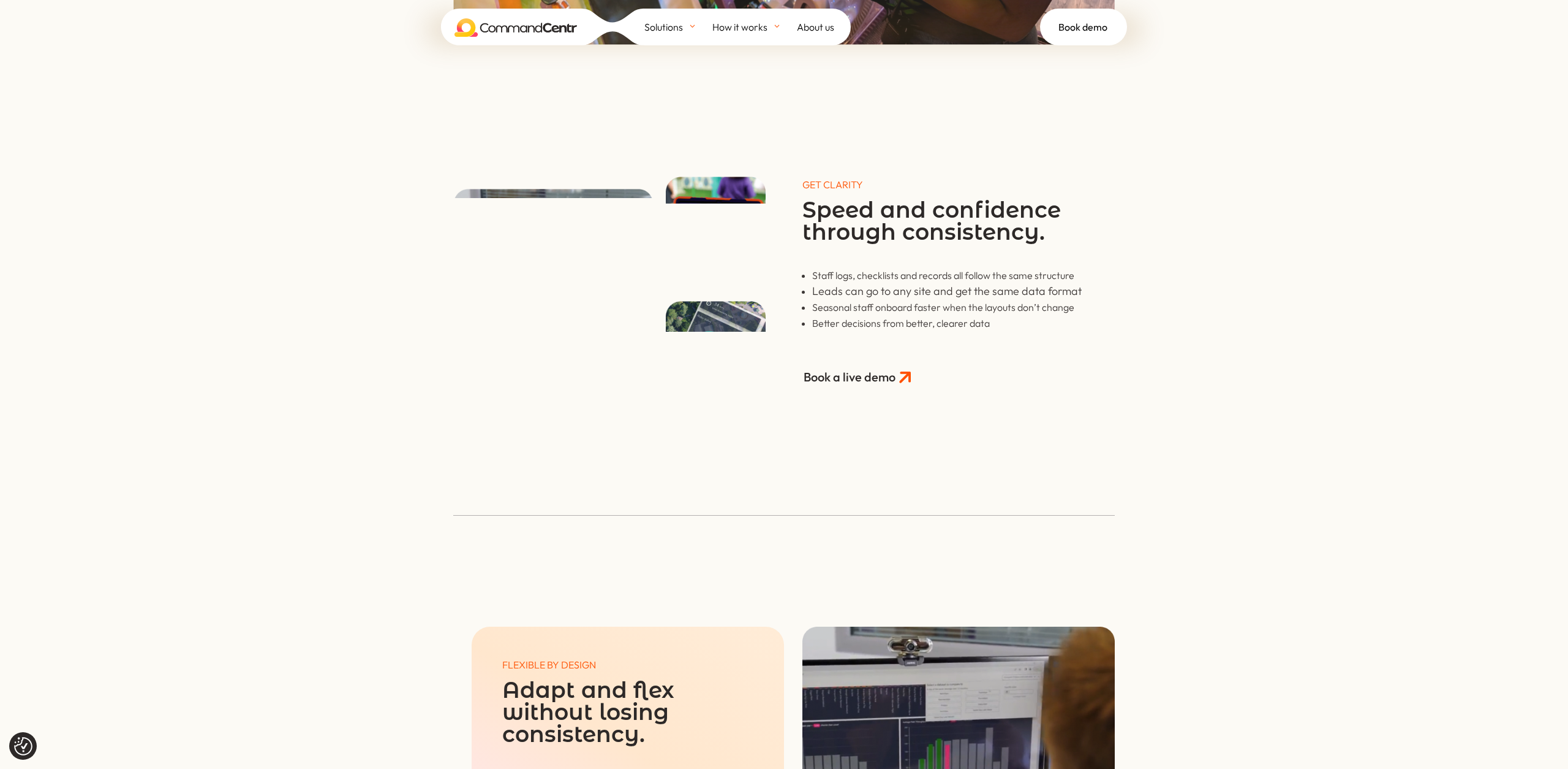
click at [1226, 200] on div "GET CLARITY Speed and confidence through consistency. Staff logs, checklists an…" at bounding box center [784, 230] width 1568 height 366
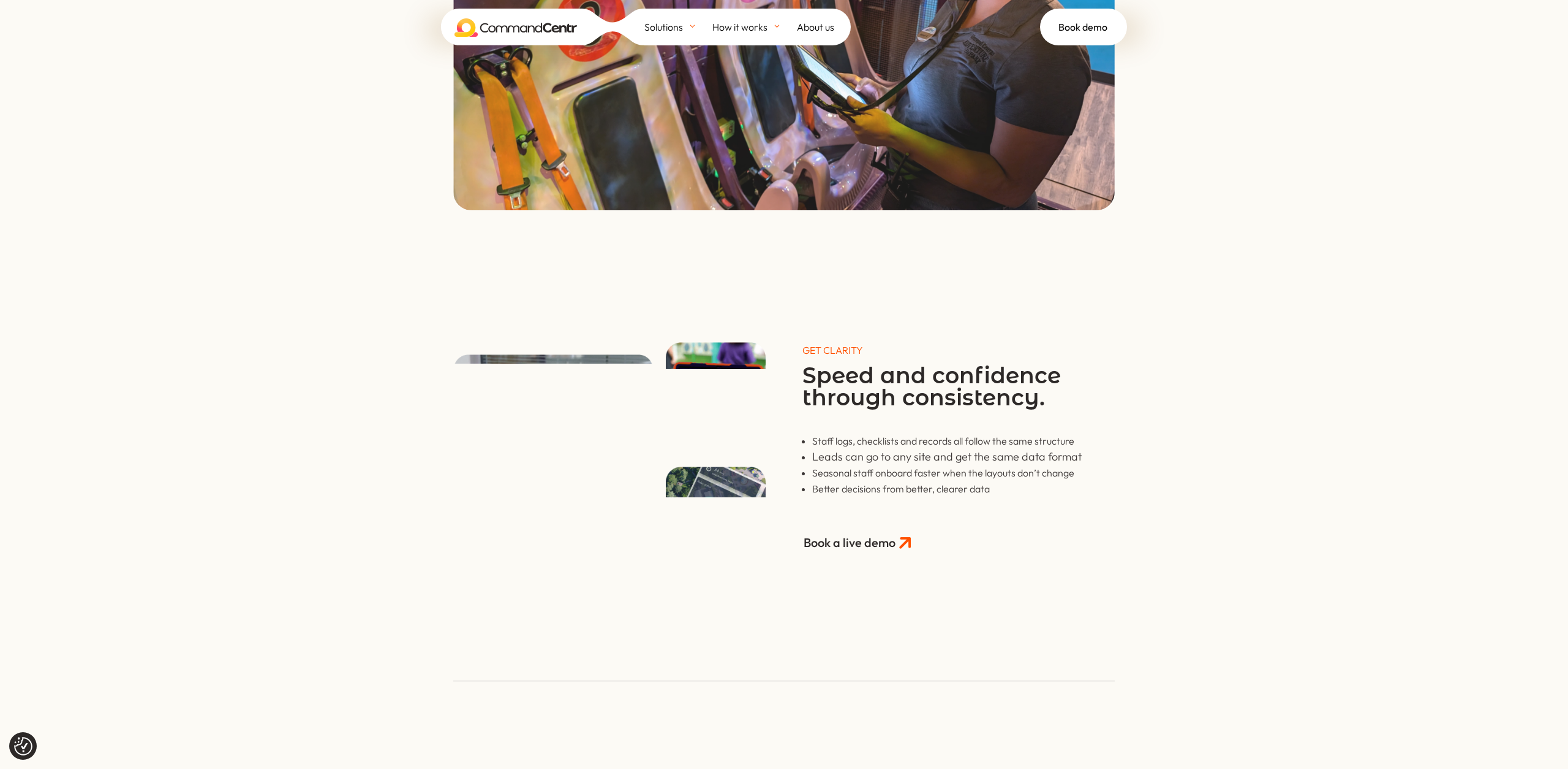
scroll to position [1368, 0]
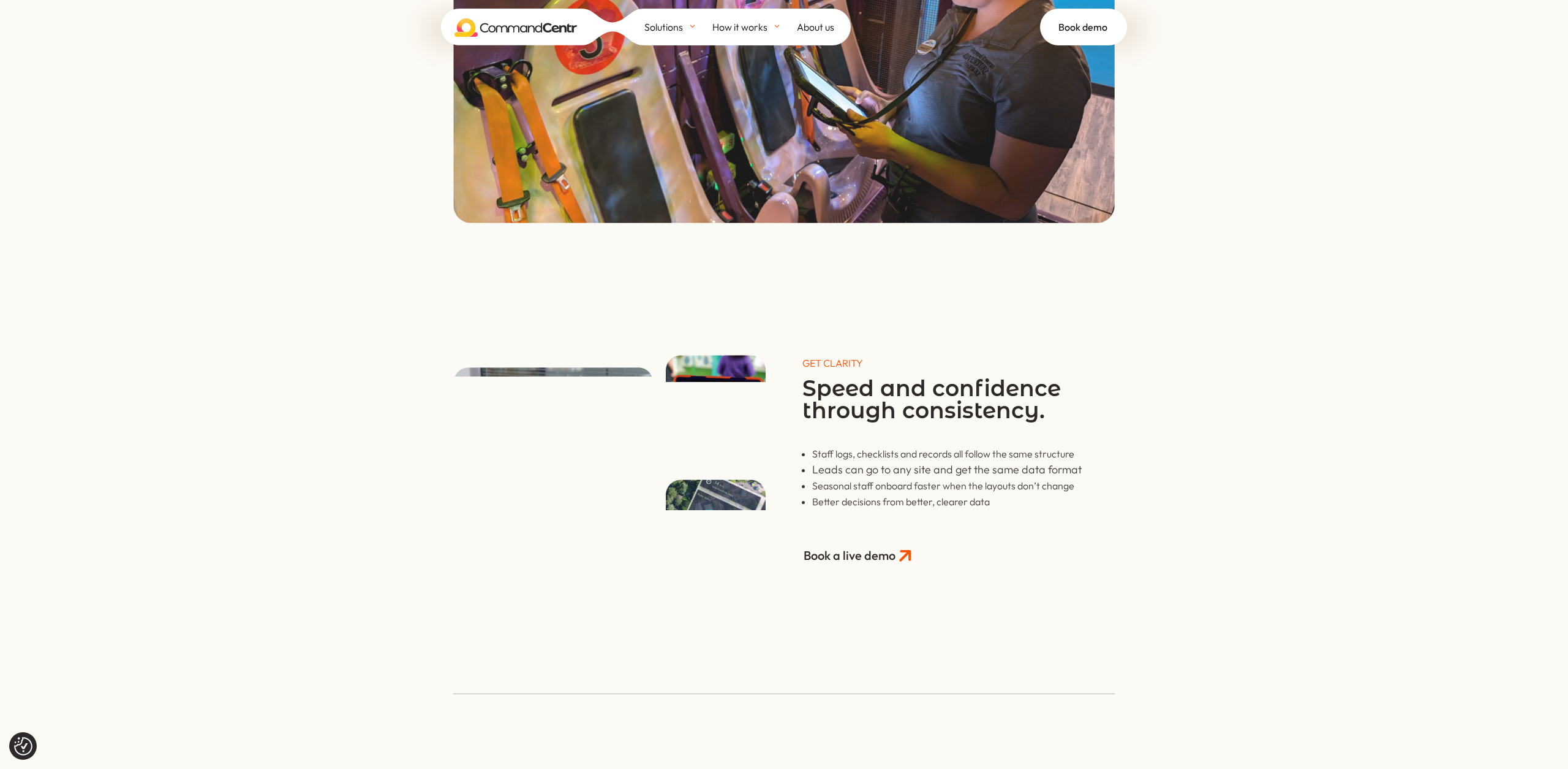
click at [1212, 328] on div "GET CLARITY Speed and confidence through consistency. Staff logs, checklists an…" at bounding box center [784, 409] width 1568 height 366
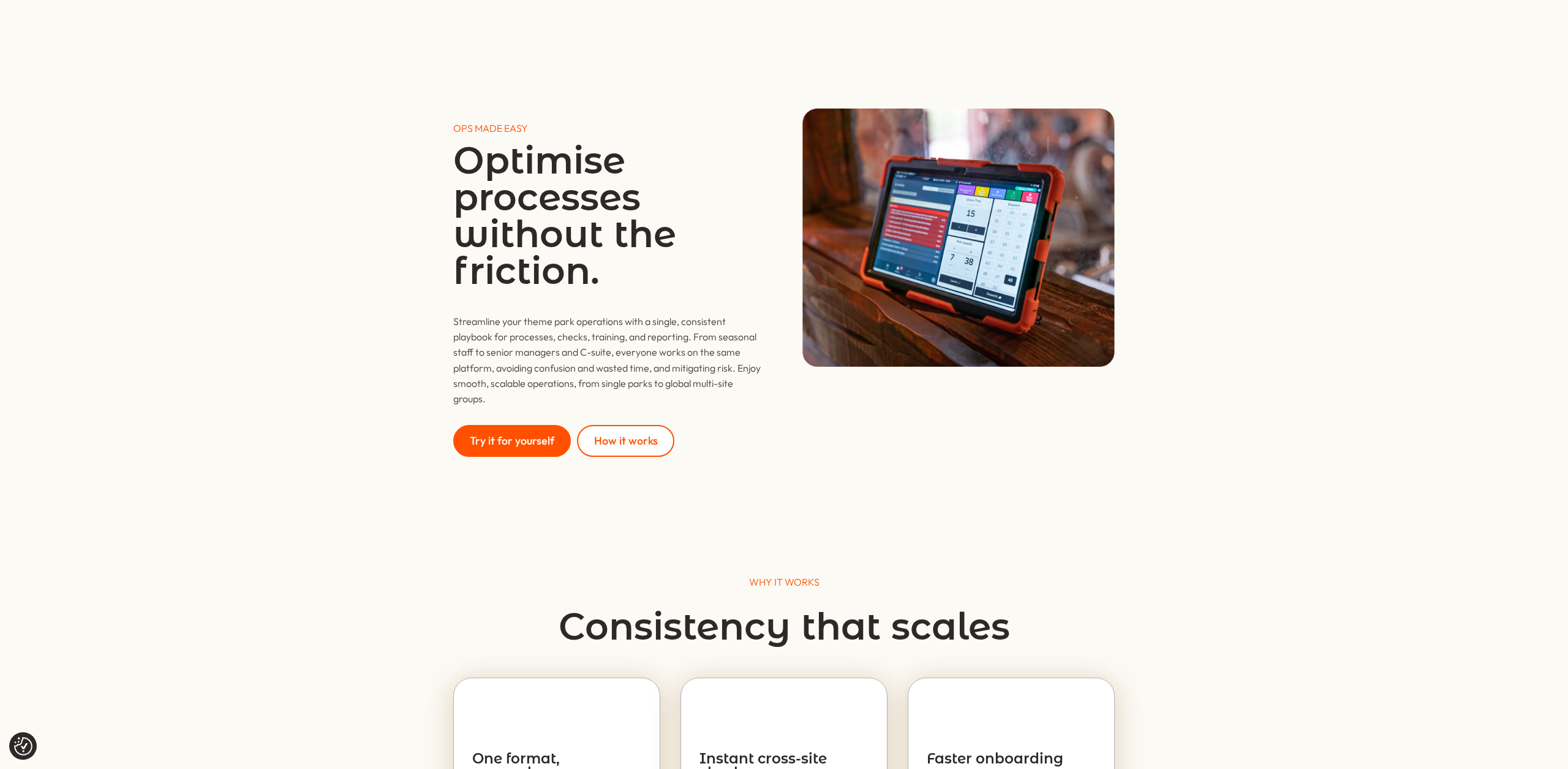
scroll to position [1728, 0]
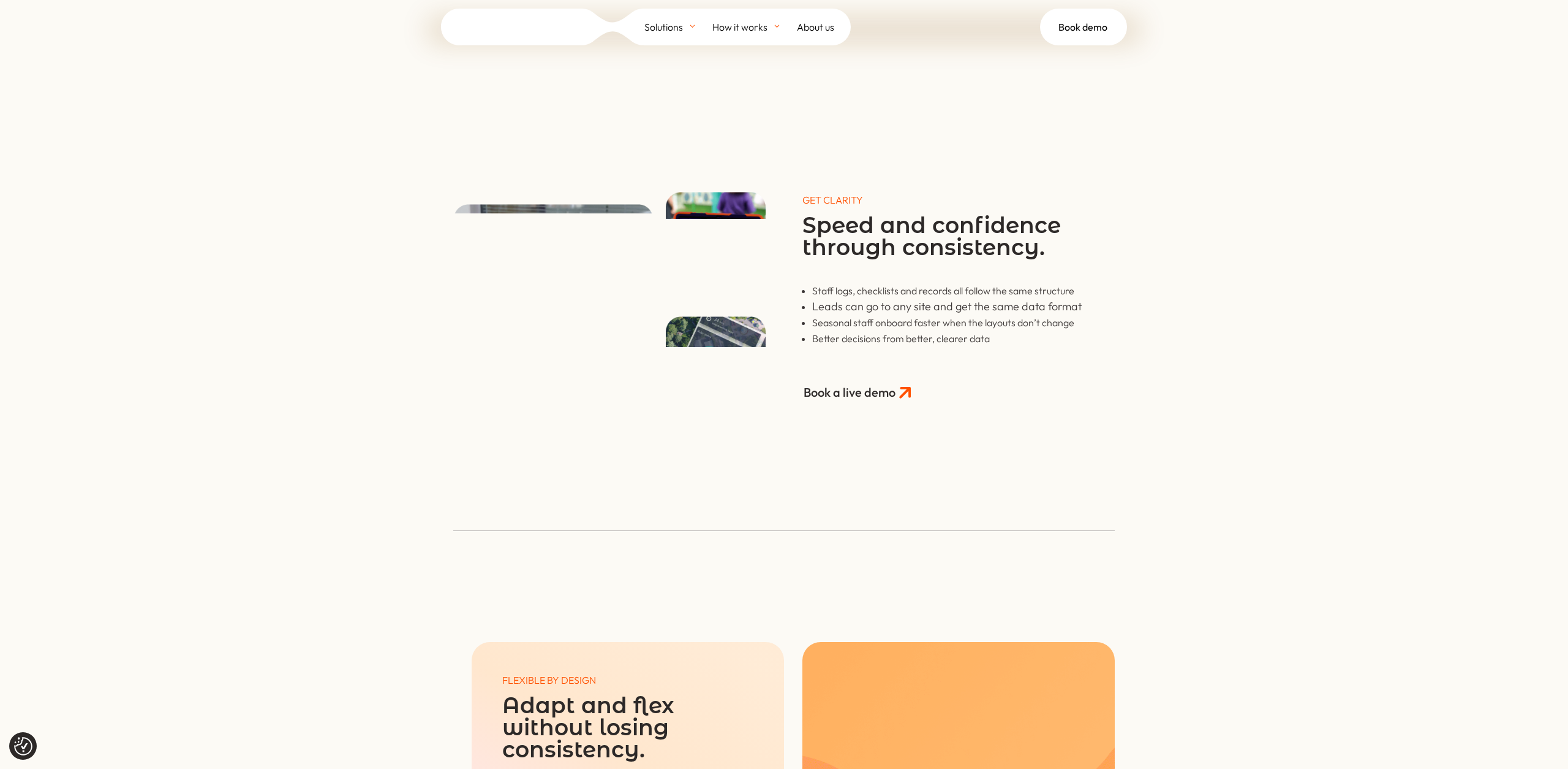
scroll to position [1533, 0]
